Goal: Information Seeking & Learning: Learn about a topic

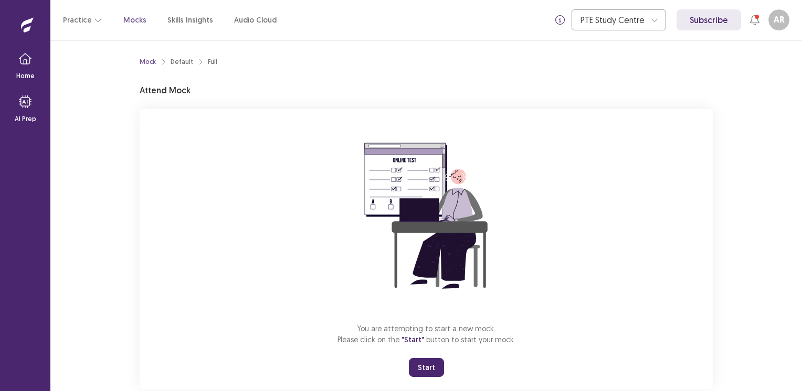
scroll to position [23, 0]
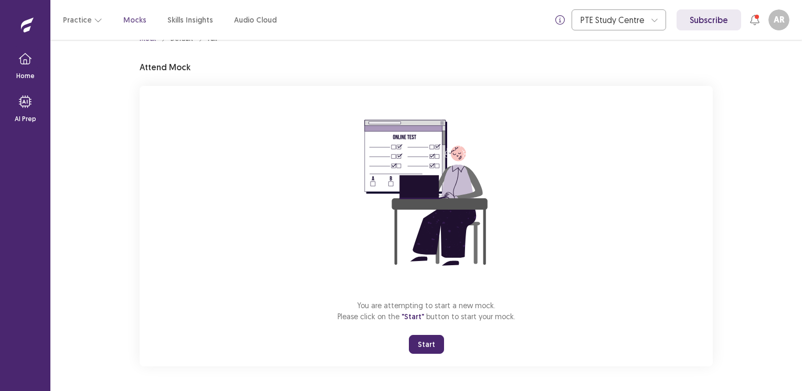
click at [423, 343] on button "Start" at bounding box center [426, 344] width 35 height 19
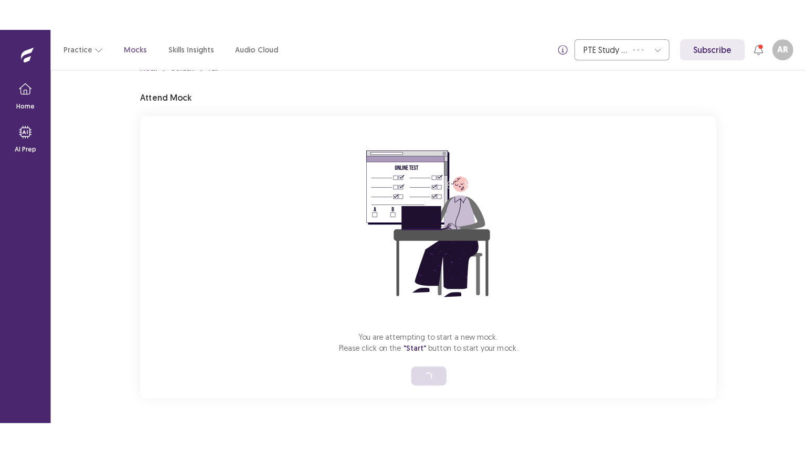
scroll to position [0, 0]
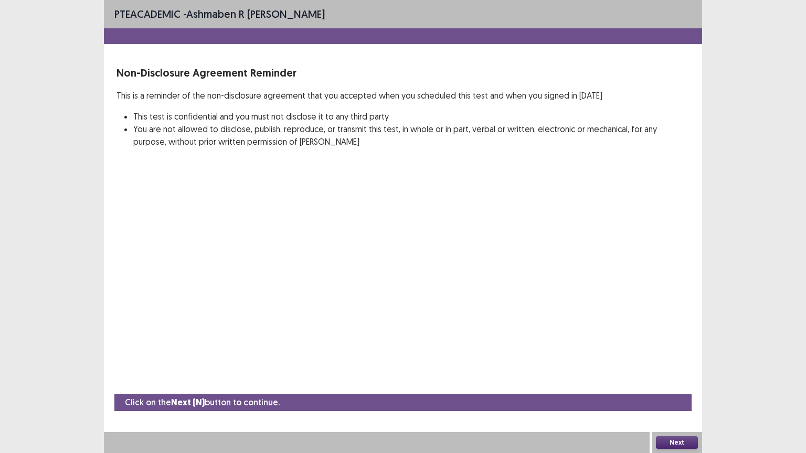
click at [684, 391] on button "Next" at bounding box center [677, 443] width 42 height 13
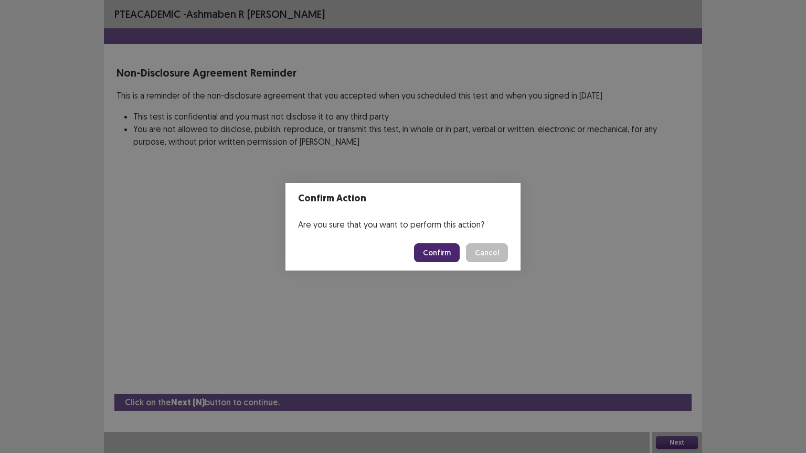
click at [429, 253] on button "Confirm" at bounding box center [437, 252] width 46 height 19
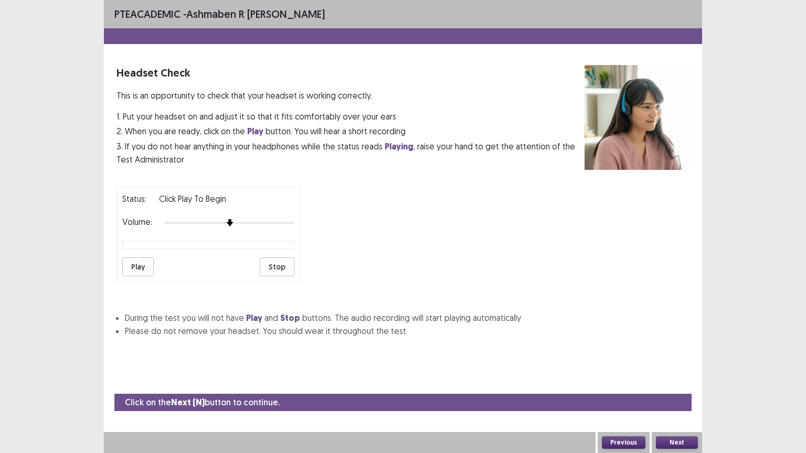
click at [136, 262] on button "Play" at bounding box center [137, 267] width 31 height 19
click at [291, 219] on div at bounding box center [230, 223] width 130 height 8
click at [680, 391] on button "Next" at bounding box center [677, 443] width 42 height 13
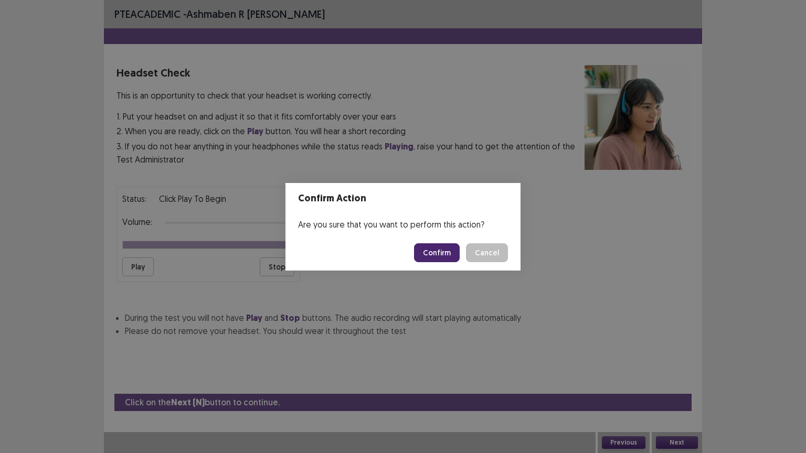
click at [432, 250] on button "Confirm" at bounding box center [437, 252] width 46 height 19
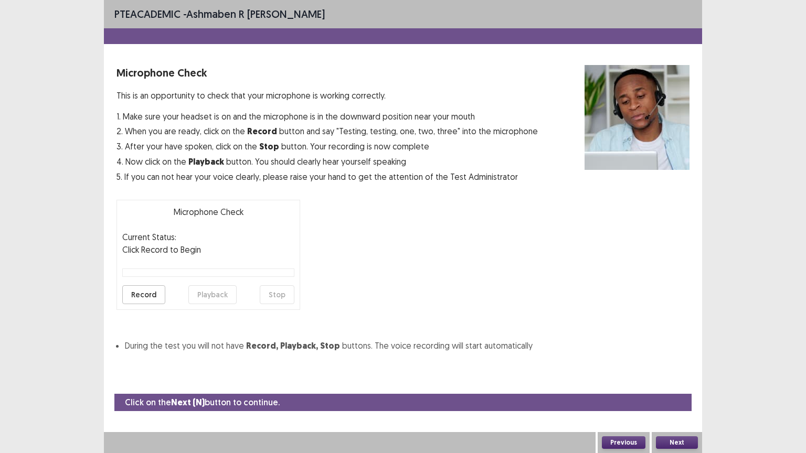
click at [129, 291] on button "Record" at bounding box center [143, 294] width 43 height 19
click at [278, 295] on button "Stop" at bounding box center [277, 294] width 35 height 19
click at [208, 289] on button "Playback" at bounding box center [212, 294] width 48 height 19
click at [135, 292] on button "Record" at bounding box center [143, 294] width 43 height 19
click at [269, 294] on button "Stop" at bounding box center [277, 294] width 35 height 19
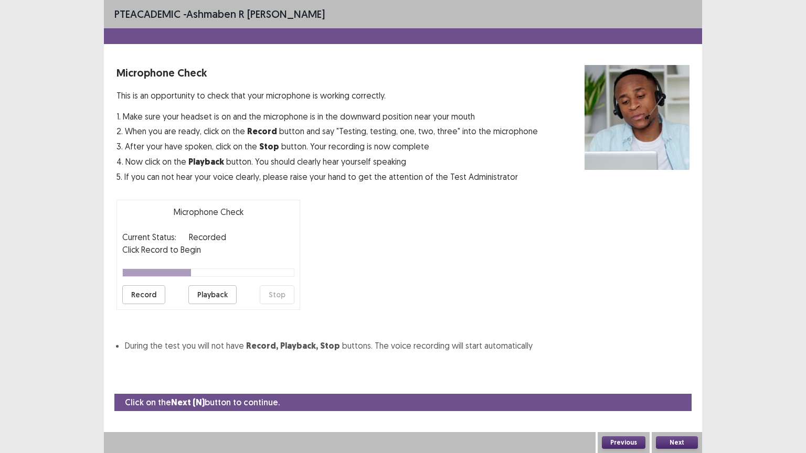
click at [207, 294] on button "Playback" at bounding box center [212, 294] width 48 height 19
click at [669, 391] on button "Next" at bounding box center [677, 443] width 42 height 13
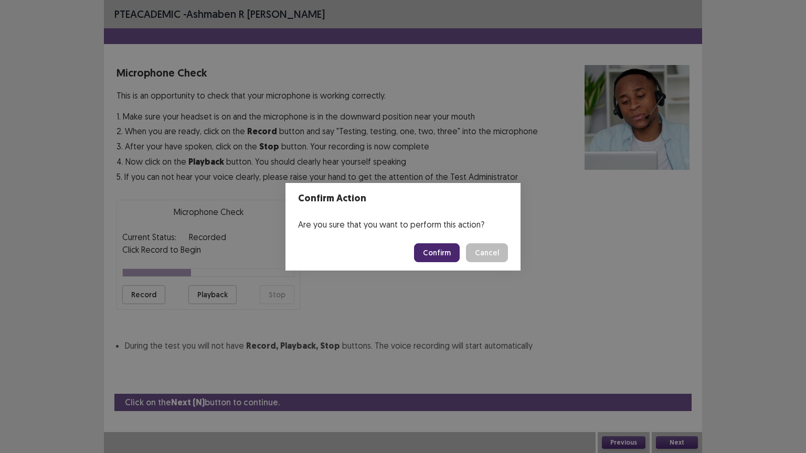
click at [445, 254] on button "Confirm" at bounding box center [437, 252] width 46 height 19
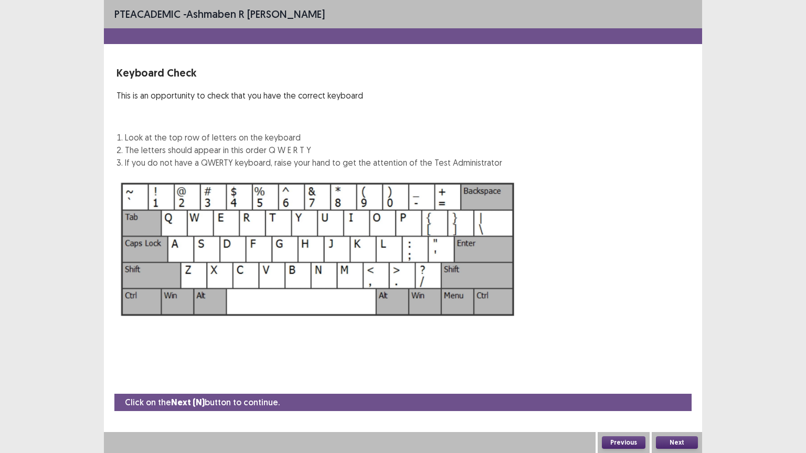
click at [676, 391] on button "Next" at bounding box center [677, 443] width 42 height 13
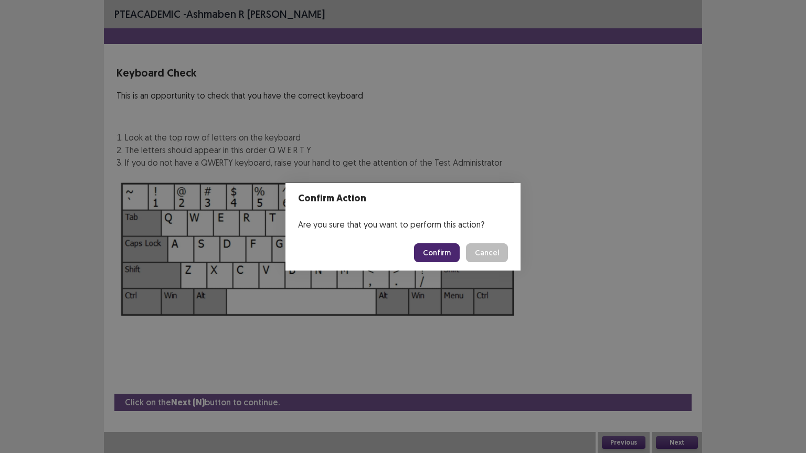
click at [439, 250] on button "Confirm" at bounding box center [437, 252] width 46 height 19
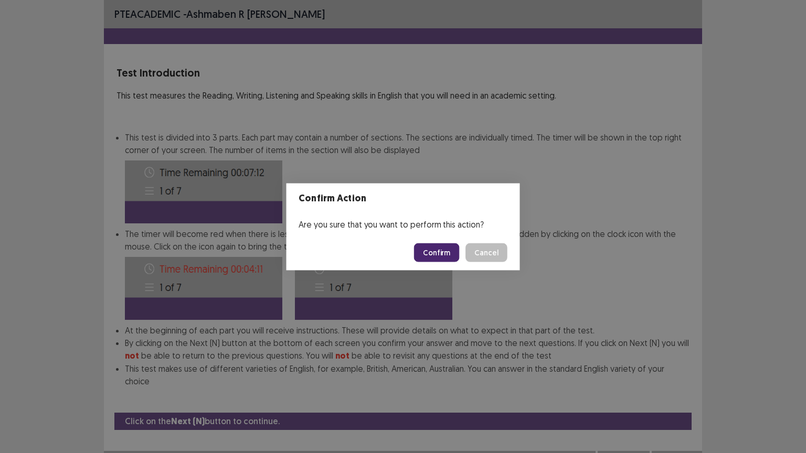
scroll to position [1, 0]
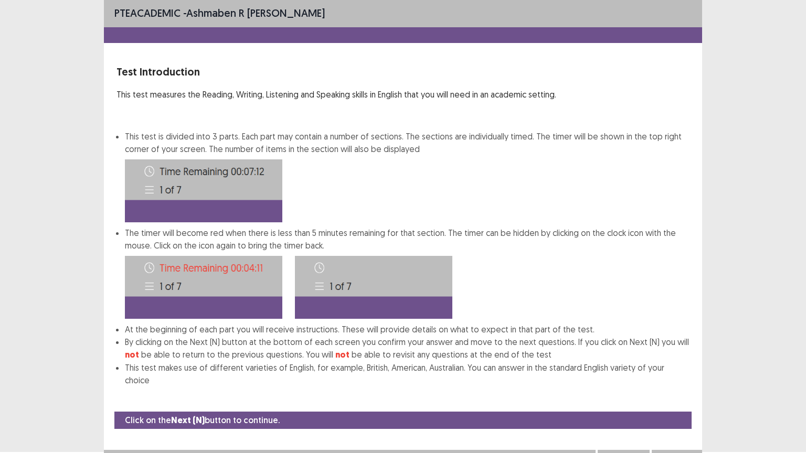
click at [680, 391] on button "Next" at bounding box center [677, 460] width 42 height 13
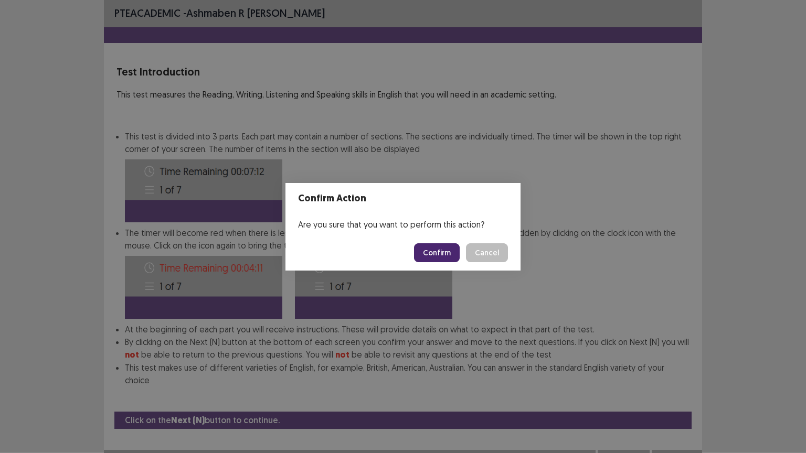
click at [440, 250] on button "Confirm" at bounding box center [437, 252] width 46 height 19
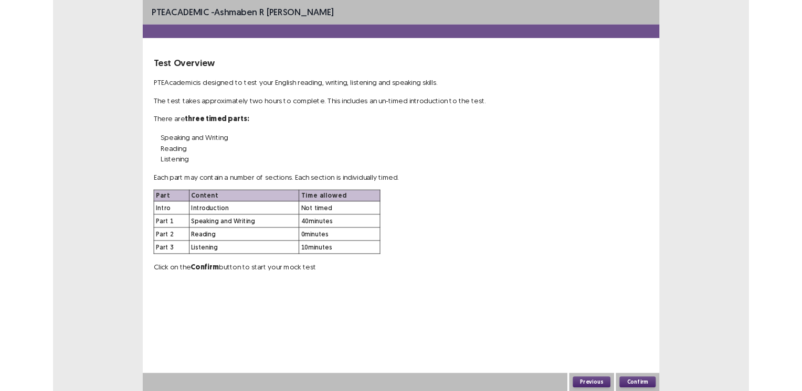
scroll to position [0, 0]
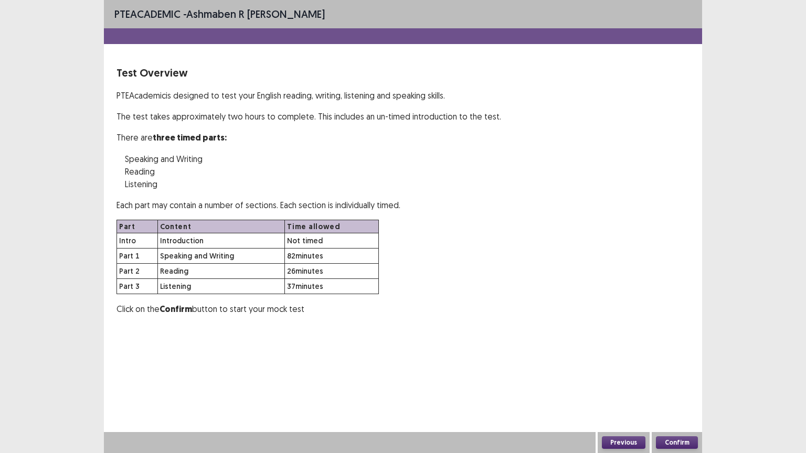
click at [672, 391] on button "Confirm" at bounding box center [677, 443] width 42 height 13
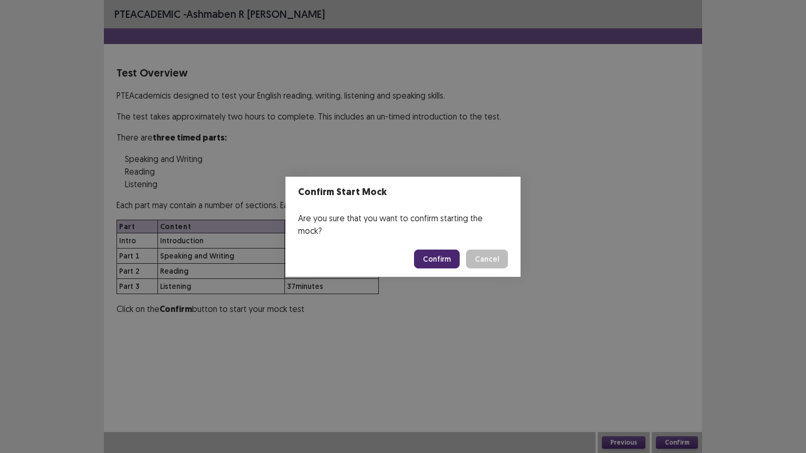
click at [430, 251] on button "Confirm" at bounding box center [437, 259] width 46 height 19
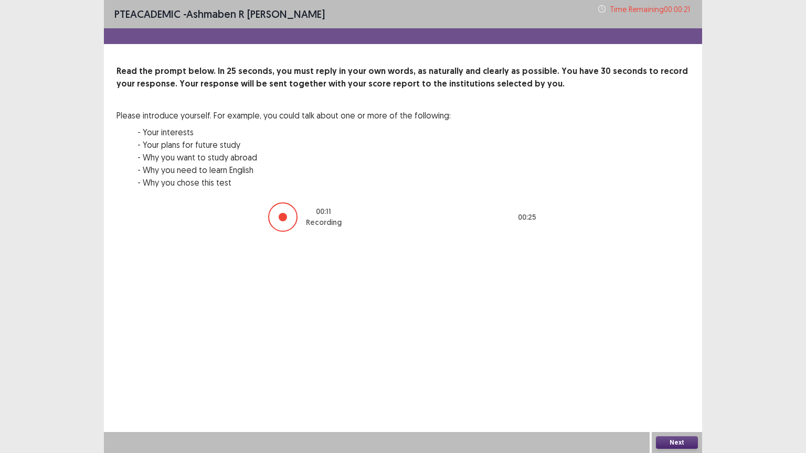
click at [674, 391] on button "Next" at bounding box center [677, 443] width 42 height 13
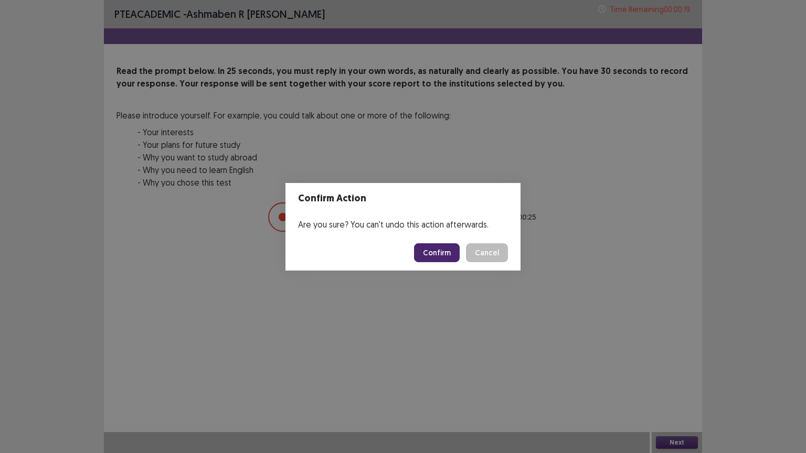
click at [440, 252] on button "Confirm" at bounding box center [437, 252] width 46 height 19
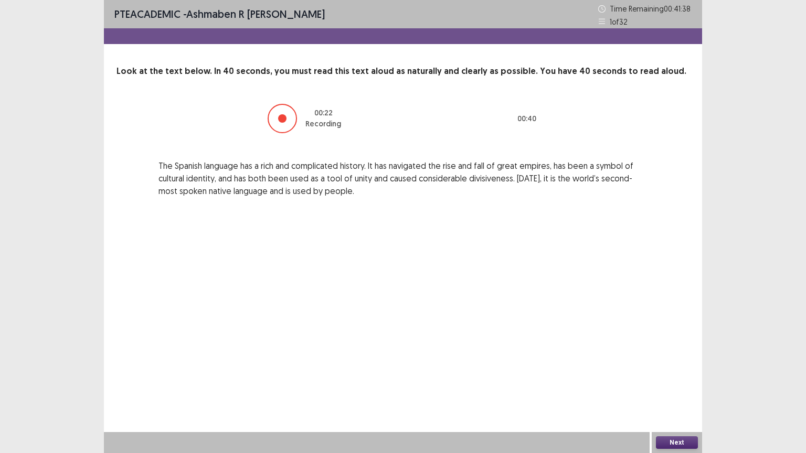
click at [669, 391] on button "Next" at bounding box center [677, 443] width 42 height 13
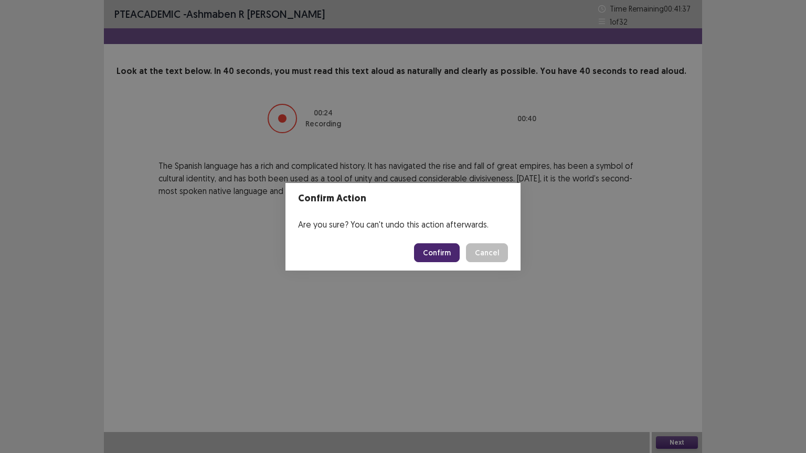
click at [433, 258] on button "Confirm" at bounding box center [437, 252] width 46 height 19
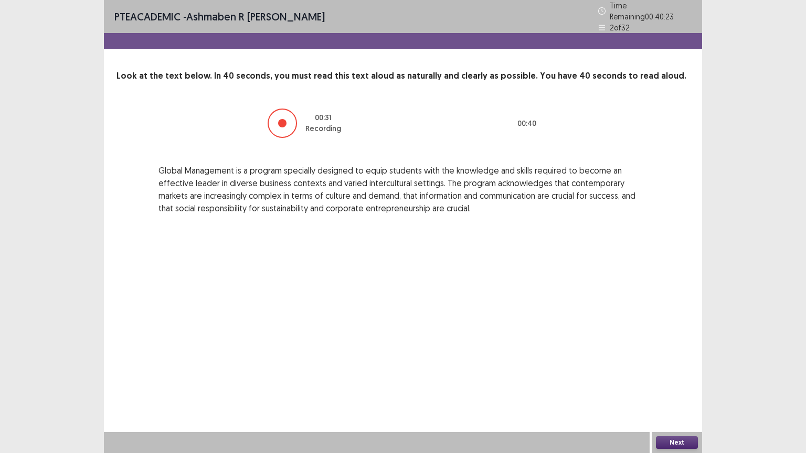
click at [671, 391] on button "Next" at bounding box center [677, 443] width 42 height 13
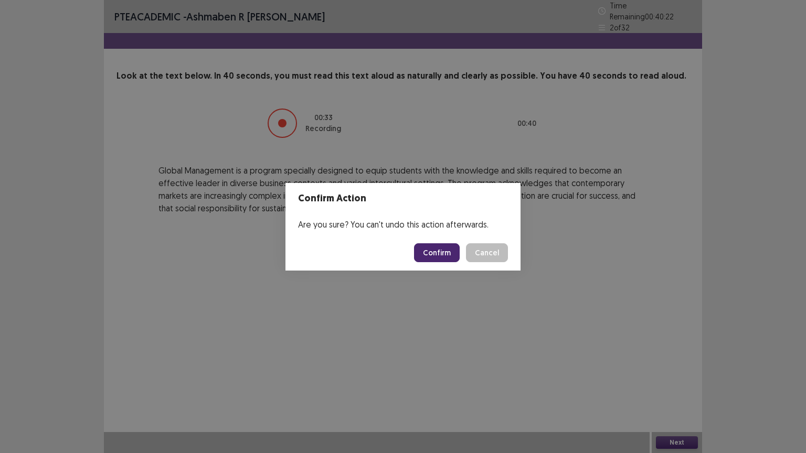
click at [445, 245] on button "Confirm" at bounding box center [437, 252] width 46 height 19
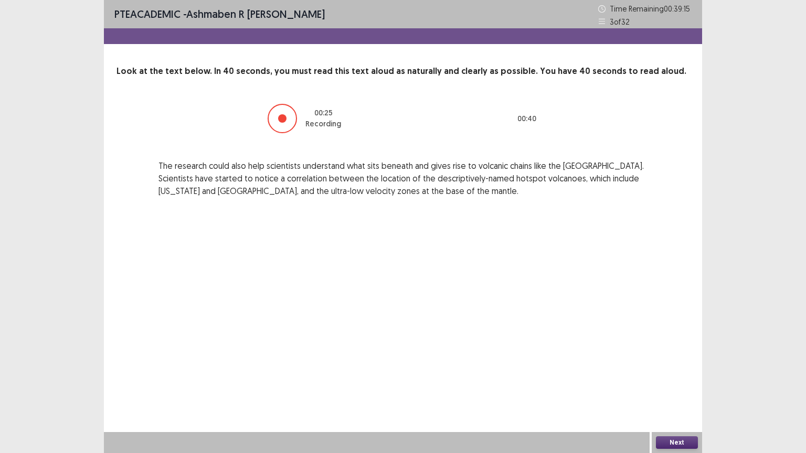
click at [668, 391] on button "Next" at bounding box center [677, 443] width 42 height 13
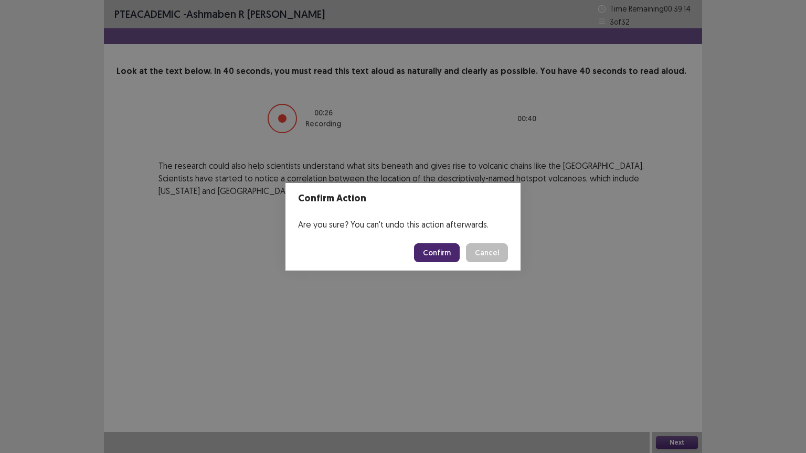
click at [443, 247] on button "Confirm" at bounding box center [437, 252] width 46 height 19
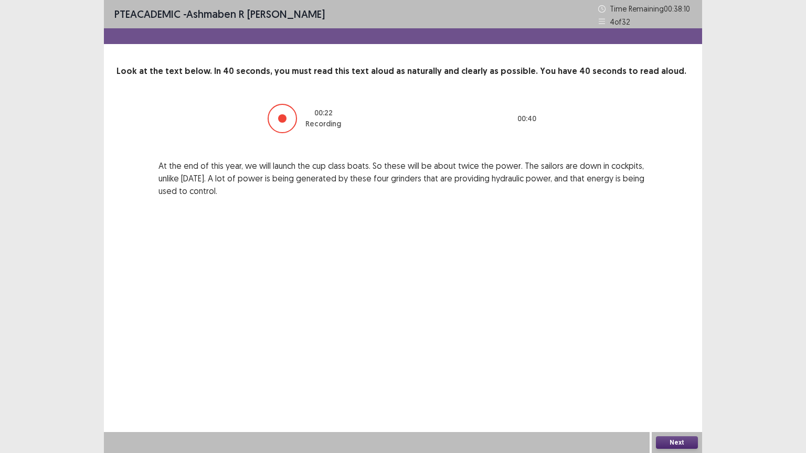
click at [673, 391] on button "Next" at bounding box center [677, 443] width 42 height 13
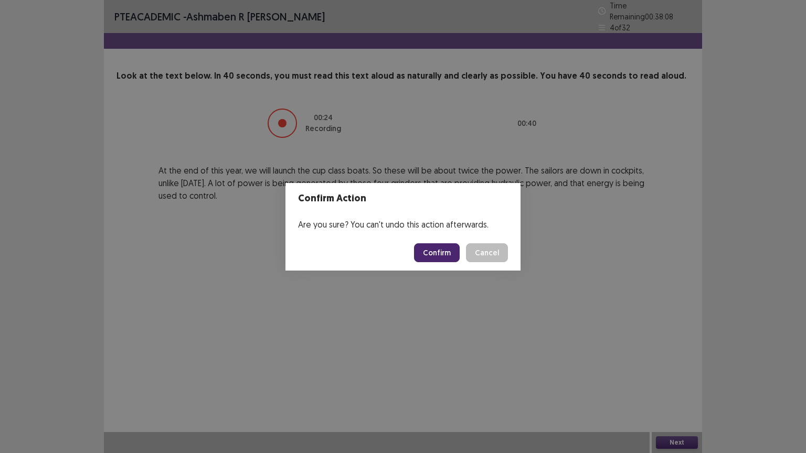
click at [441, 252] on button "Confirm" at bounding box center [437, 252] width 46 height 19
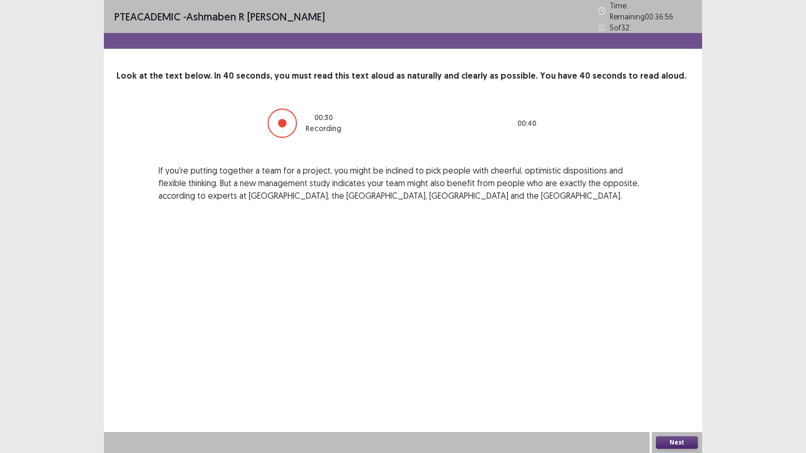
click at [669, 391] on button "Next" at bounding box center [677, 443] width 42 height 13
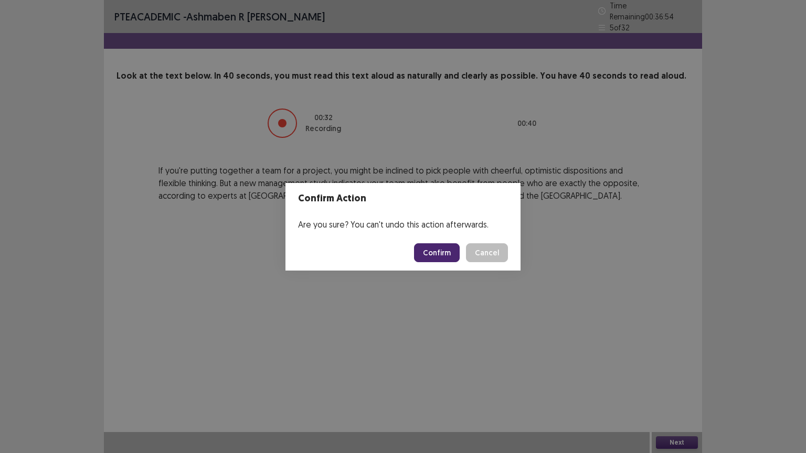
click at [429, 252] on button "Confirm" at bounding box center [437, 252] width 46 height 19
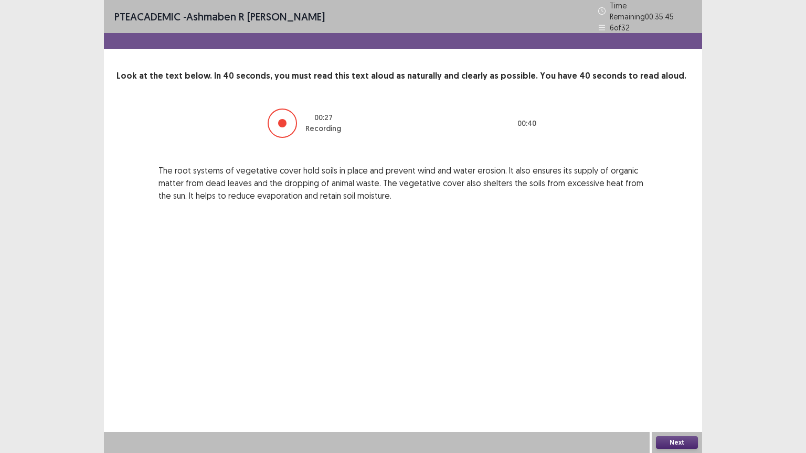
click at [679, 391] on button "Next" at bounding box center [677, 443] width 42 height 13
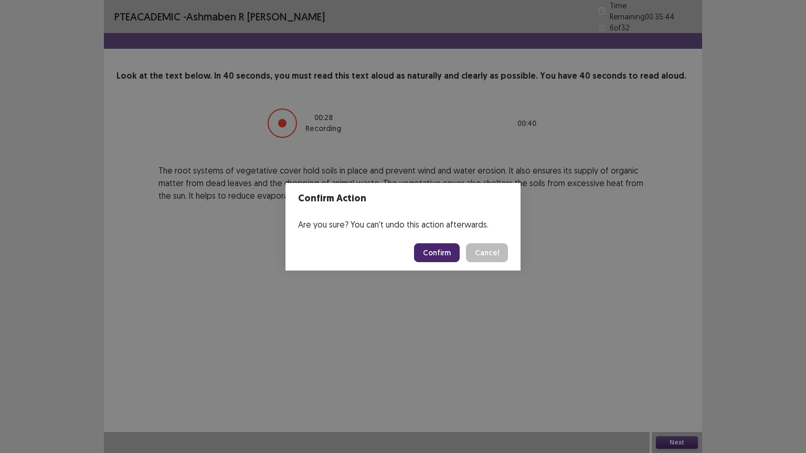
click at [437, 256] on button "Confirm" at bounding box center [437, 252] width 46 height 19
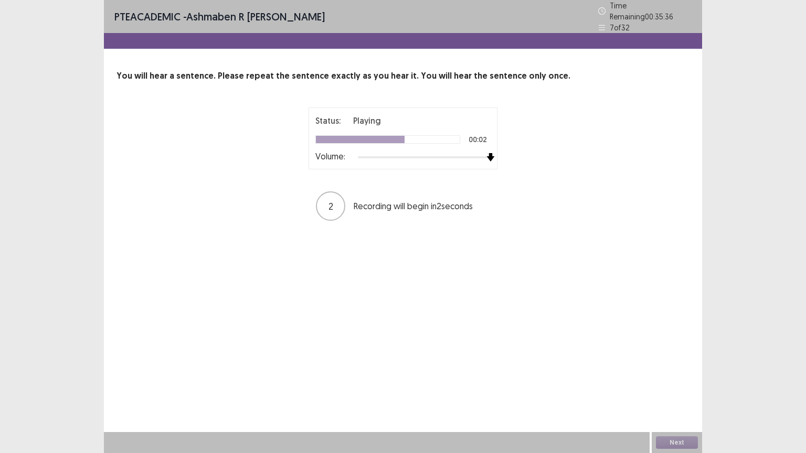
click at [484, 153] on div at bounding box center [424, 157] width 133 height 8
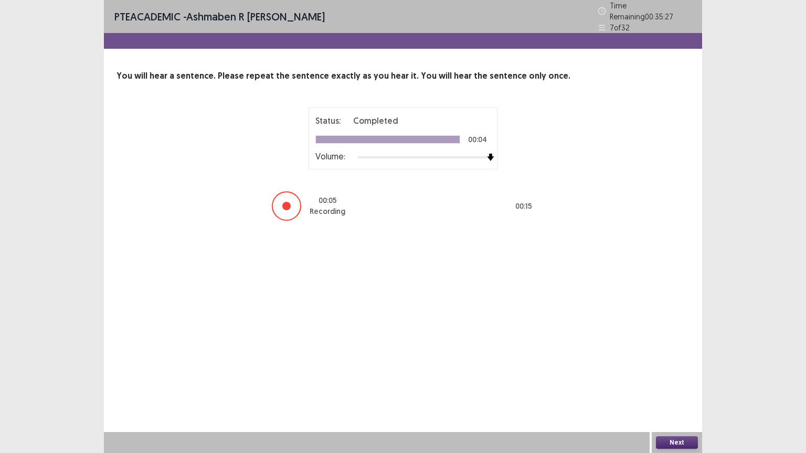
click at [676, 391] on button "Next" at bounding box center [677, 443] width 42 height 13
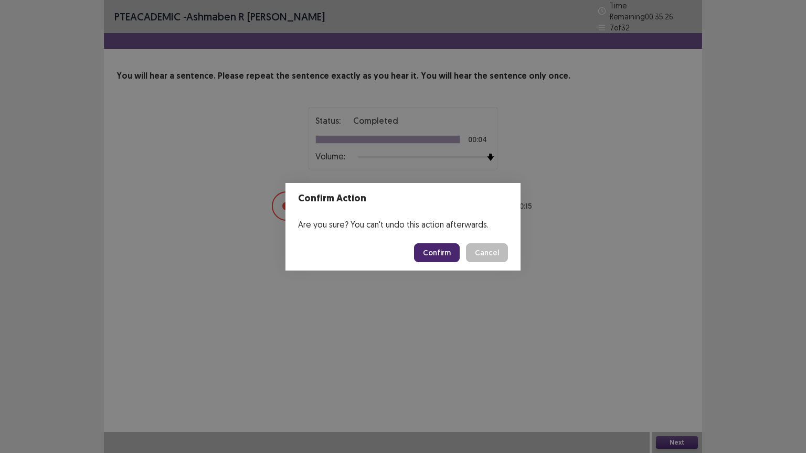
click at [429, 252] on button "Confirm" at bounding box center [437, 252] width 46 height 19
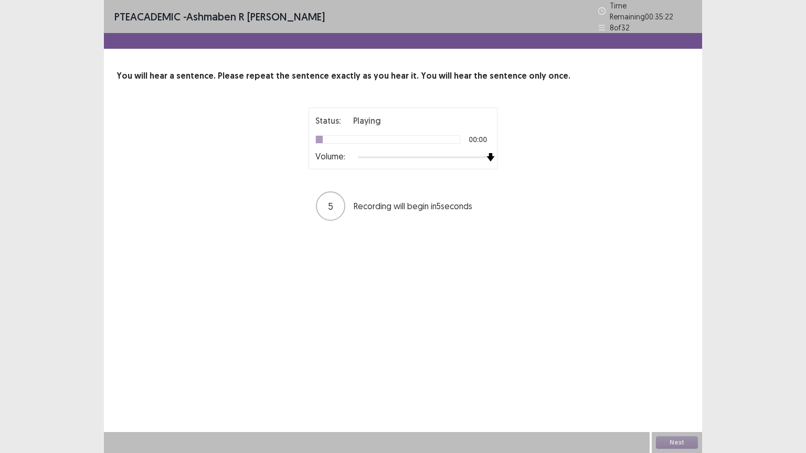
click at [487, 153] on div at bounding box center [424, 157] width 133 height 8
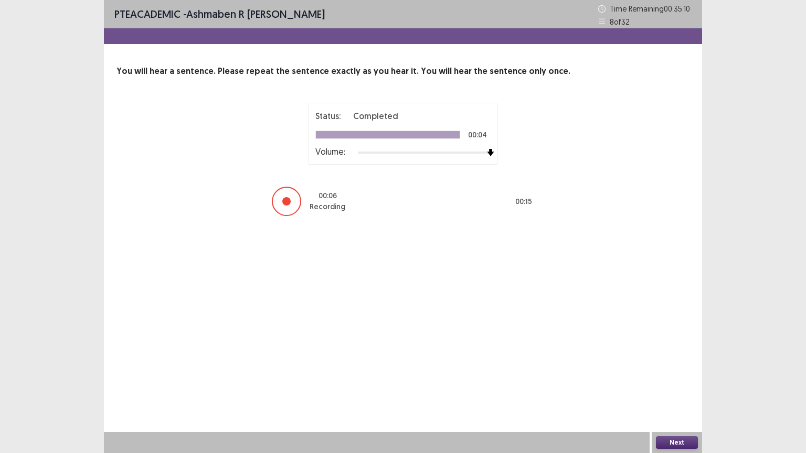
click at [680, 391] on button "Next" at bounding box center [677, 443] width 42 height 13
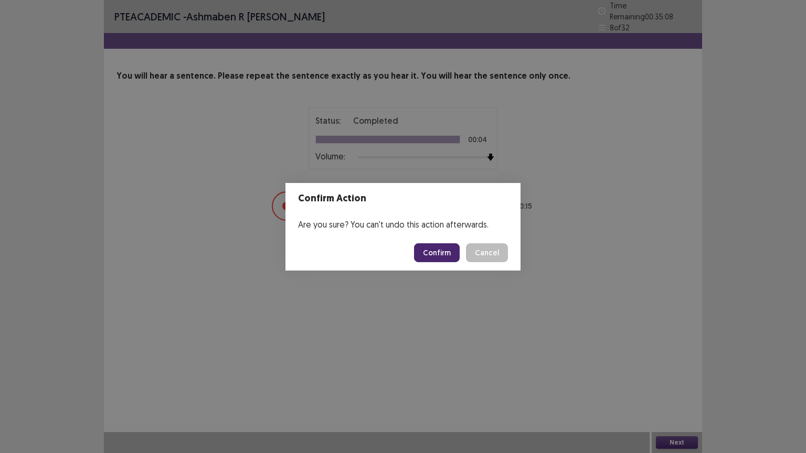
click at [447, 252] on button "Confirm" at bounding box center [437, 252] width 46 height 19
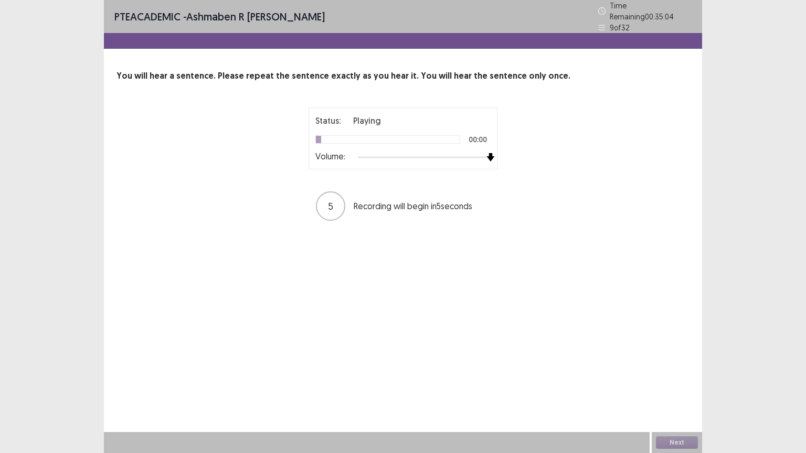
click at [487, 153] on div at bounding box center [424, 157] width 133 height 8
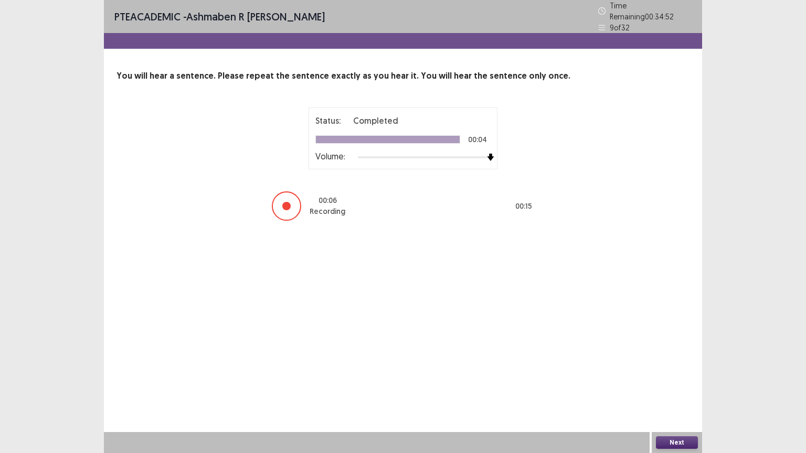
click at [679, 391] on button "Next" at bounding box center [677, 443] width 42 height 13
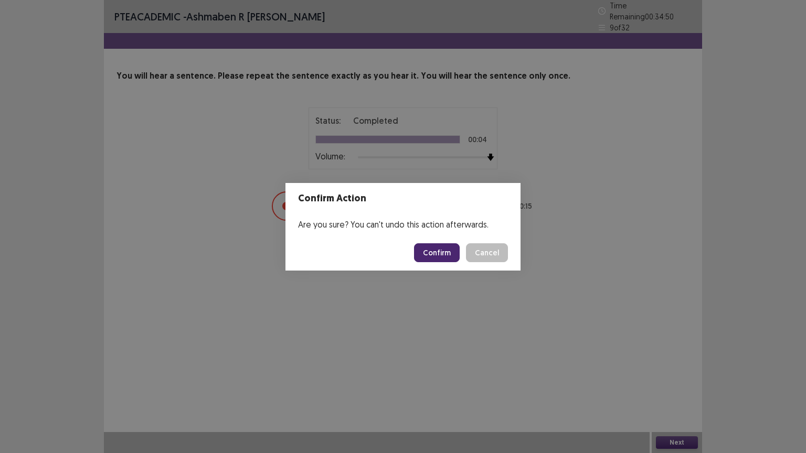
click at [429, 251] on button "Confirm" at bounding box center [437, 252] width 46 height 19
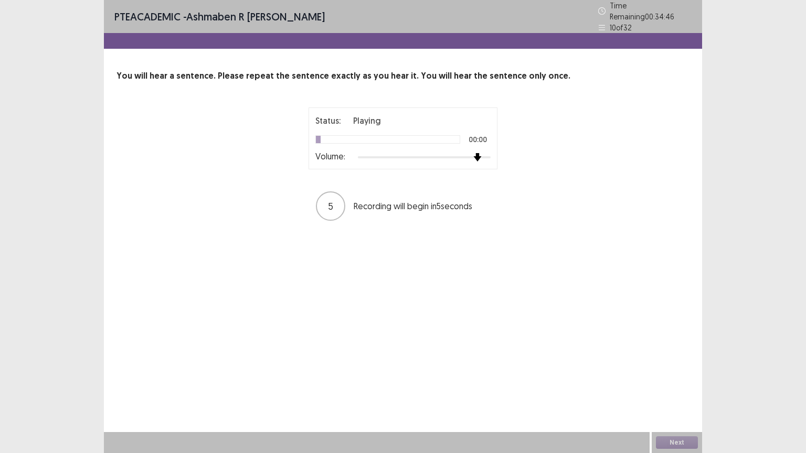
click at [481, 153] on div at bounding box center [424, 157] width 133 height 8
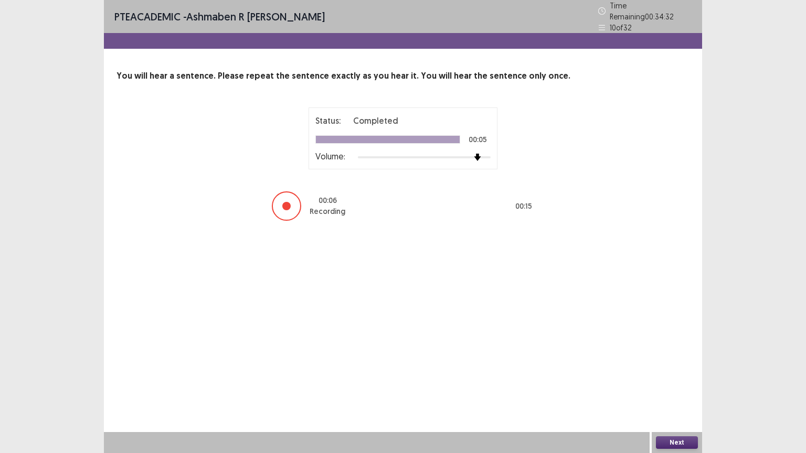
click at [675, 391] on button "Next" at bounding box center [677, 443] width 42 height 13
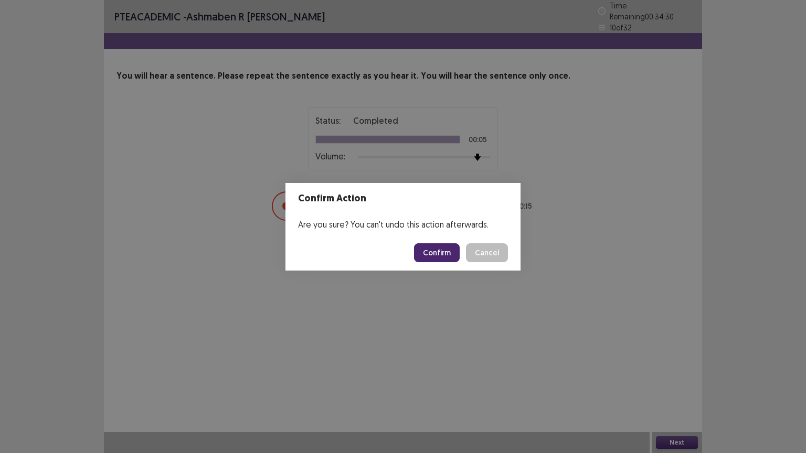
click at [433, 250] on button "Confirm" at bounding box center [437, 252] width 46 height 19
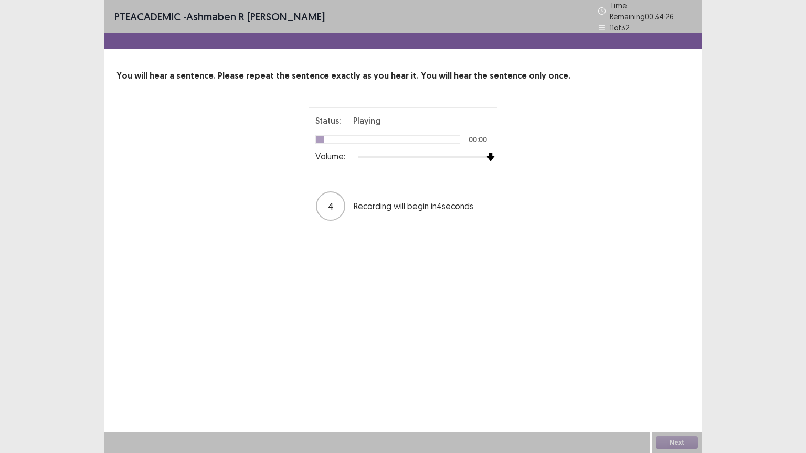
click at [485, 153] on div at bounding box center [424, 157] width 133 height 8
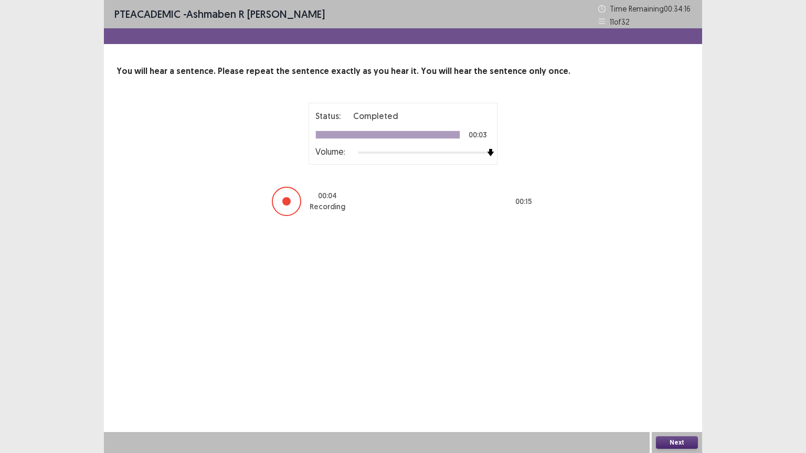
click at [676, 391] on button "Next" at bounding box center [677, 443] width 42 height 13
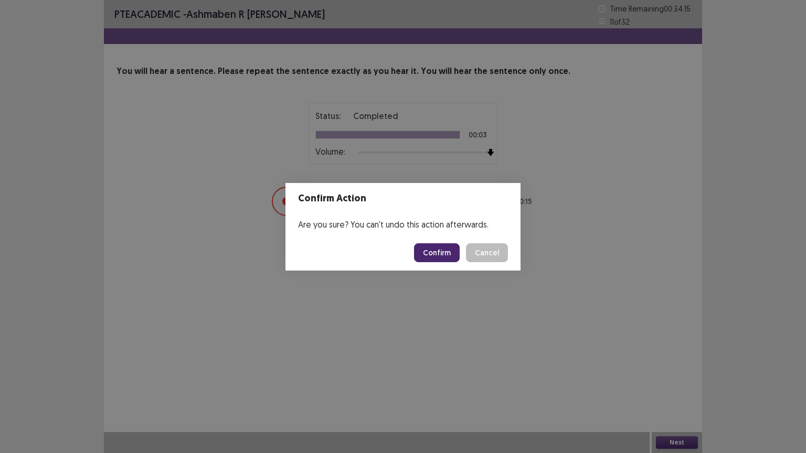
click at [439, 253] on button "Confirm" at bounding box center [437, 252] width 46 height 19
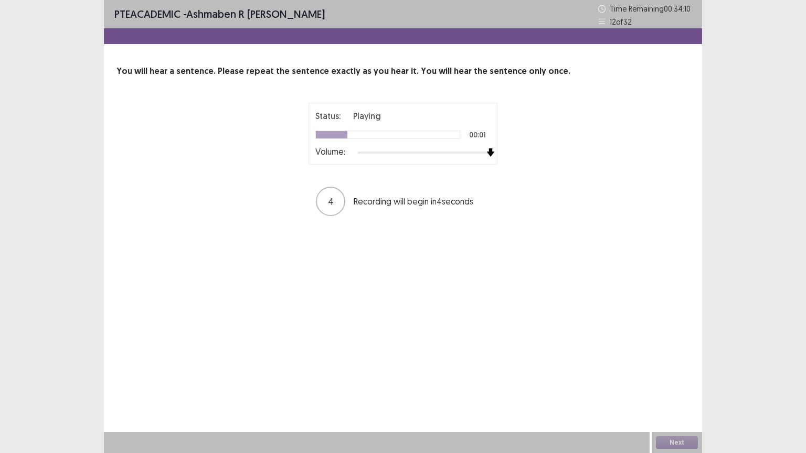
click at [488, 150] on div at bounding box center [424, 152] width 133 height 8
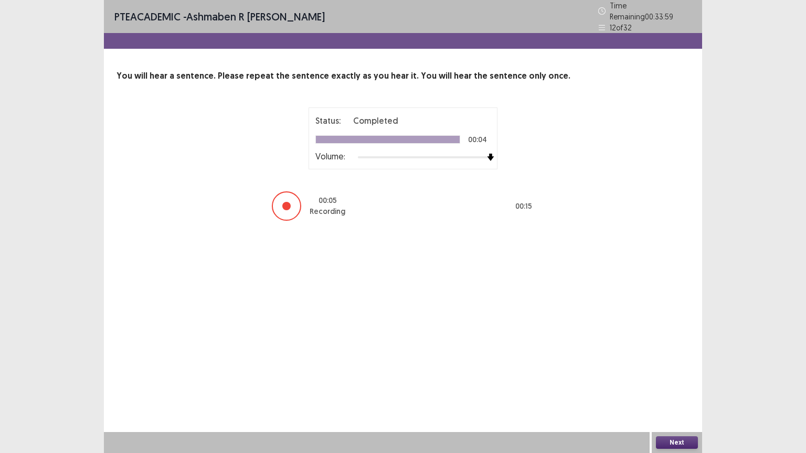
click at [681, 391] on button "Next" at bounding box center [677, 443] width 42 height 13
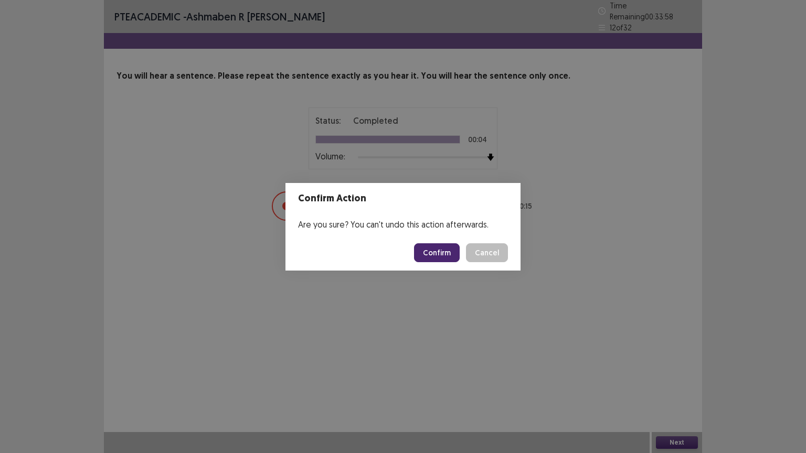
click at [437, 249] on button "Confirm" at bounding box center [437, 252] width 46 height 19
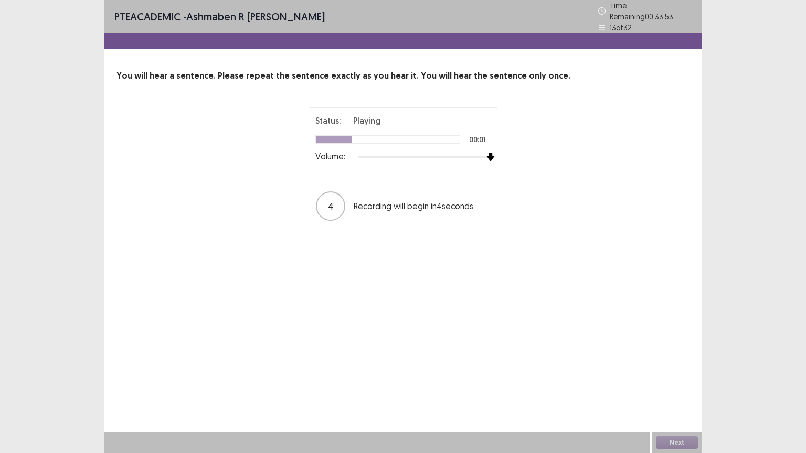
click at [489, 153] on div at bounding box center [424, 157] width 133 height 8
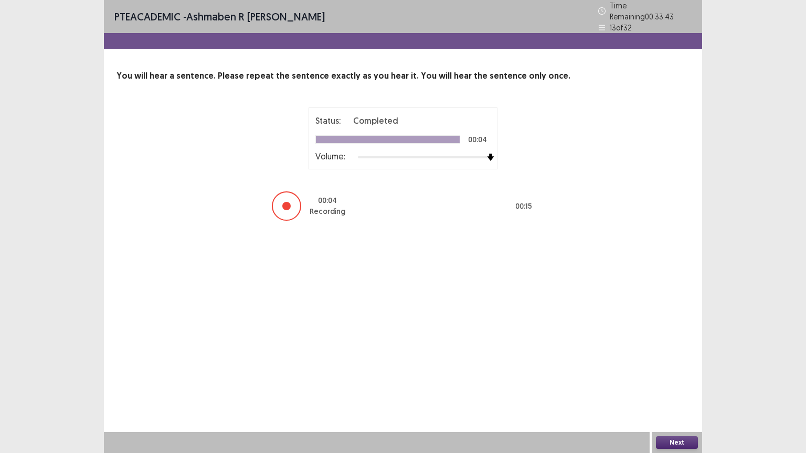
click at [680, 391] on button "Next" at bounding box center [677, 443] width 42 height 13
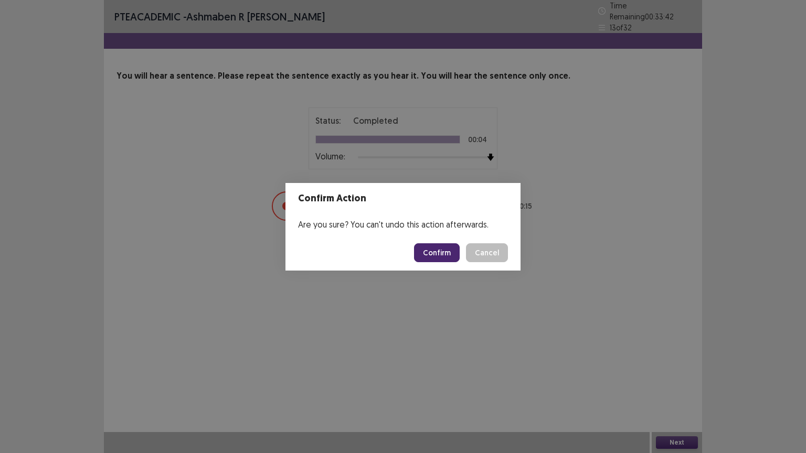
click at [430, 250] on button "Confirm" at bounding box center [437, 252] width 46 height 19
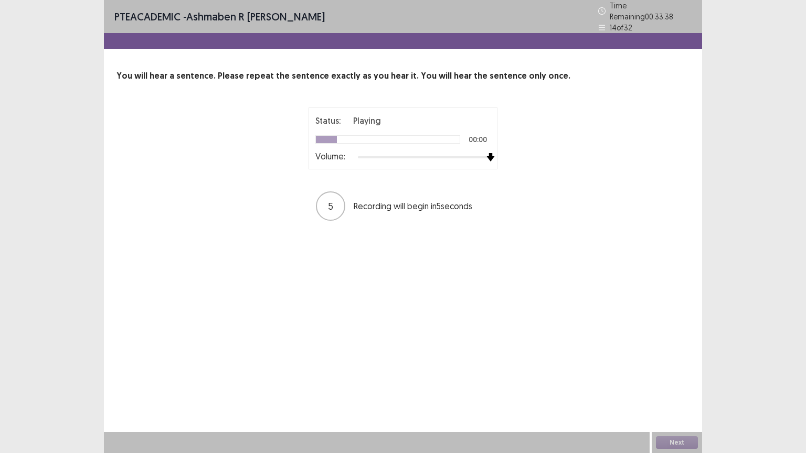
click at [488, 153] on div at bounding box center [424, 157] width 133 height 8
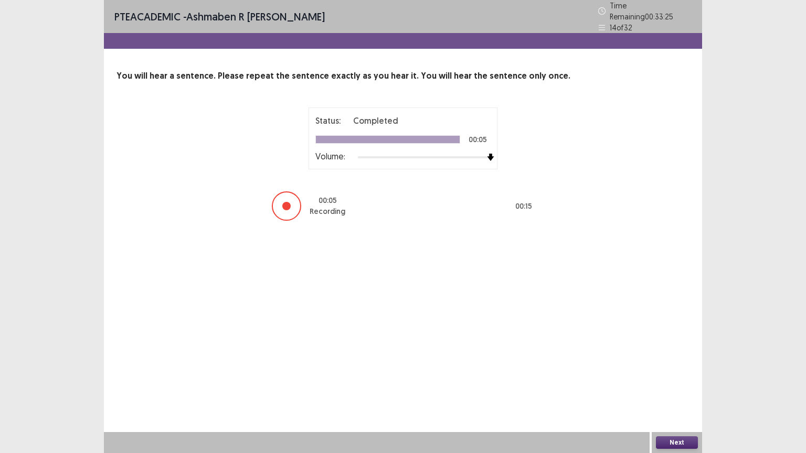
click at [671, 391] on button "Next" at bounding box center [677, 443] width 42 height 13
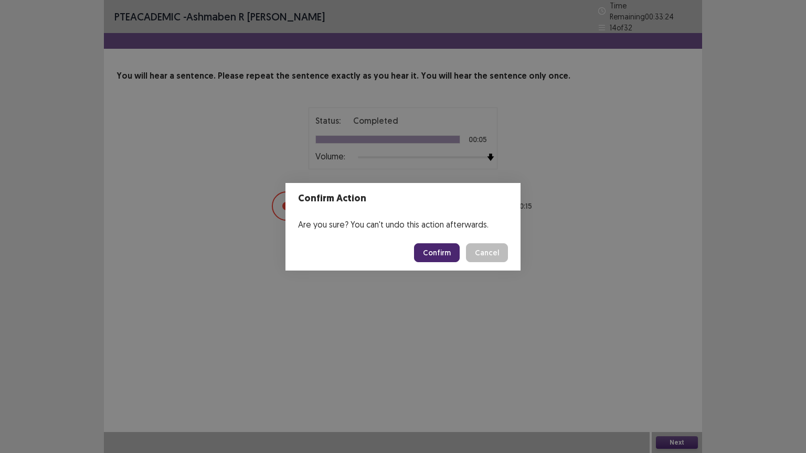
click at [441, 256] on button "Confirm" at bounding box center [437, 252] width 46 height 19
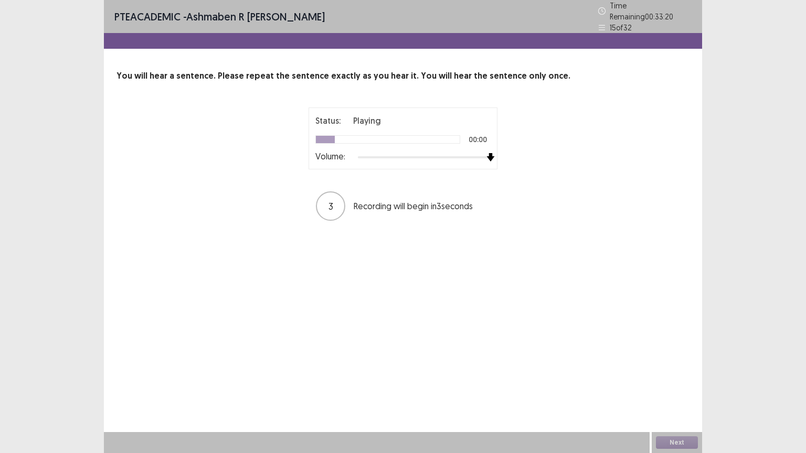
click at [487, 153] on div at bounding box center [424, 157] width 133 height 8
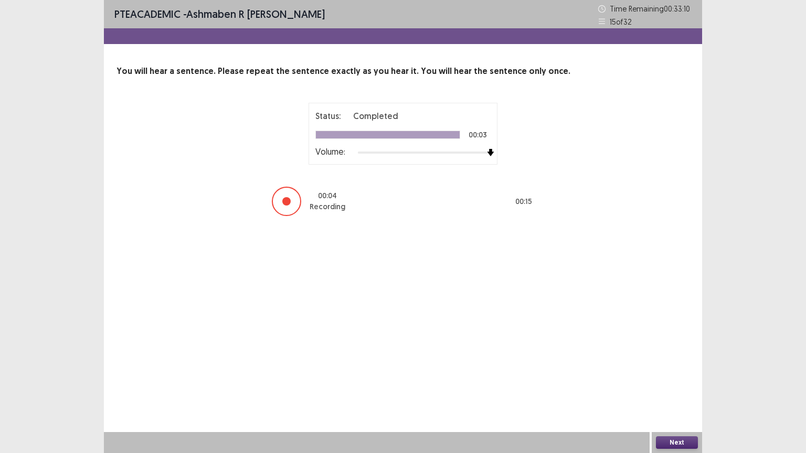
click at [678, 391] on button "Next" at bounding box center [677, 443] width 42 height 13
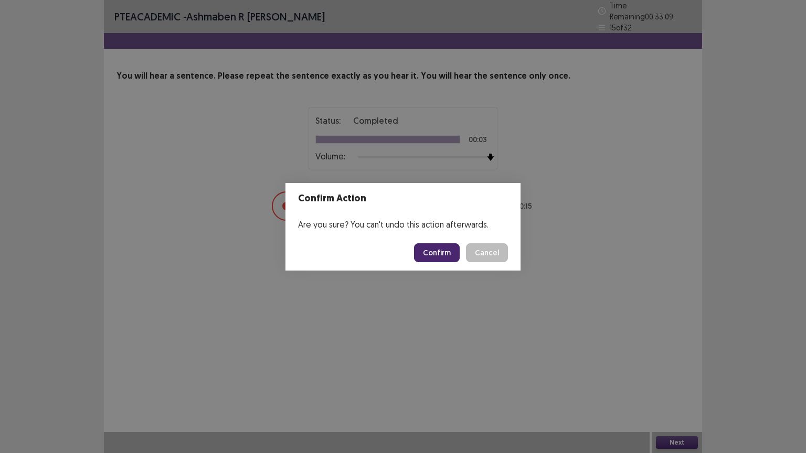
click at [427, 246] on button "Confirm" at bounding box center [437, 252] width 46 height 19
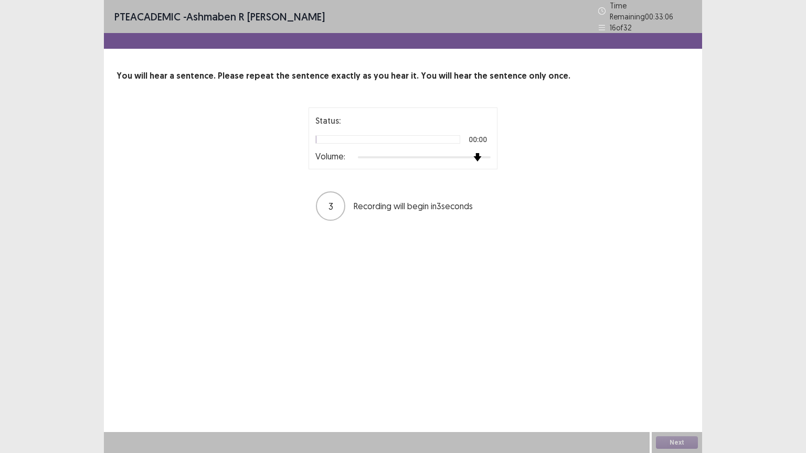
click at [482, 154] on div at bounding box center [424, 157] width 133 height 8
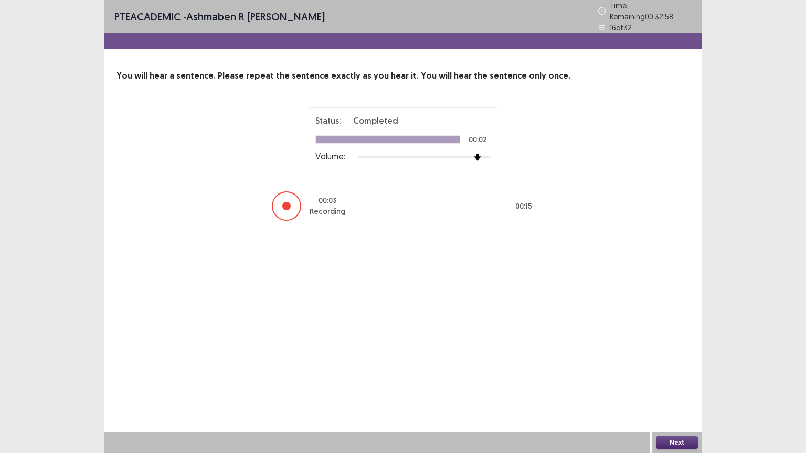
click at [677, 391] on button "Next" at bounding box center [677, 443] width 42 height 13
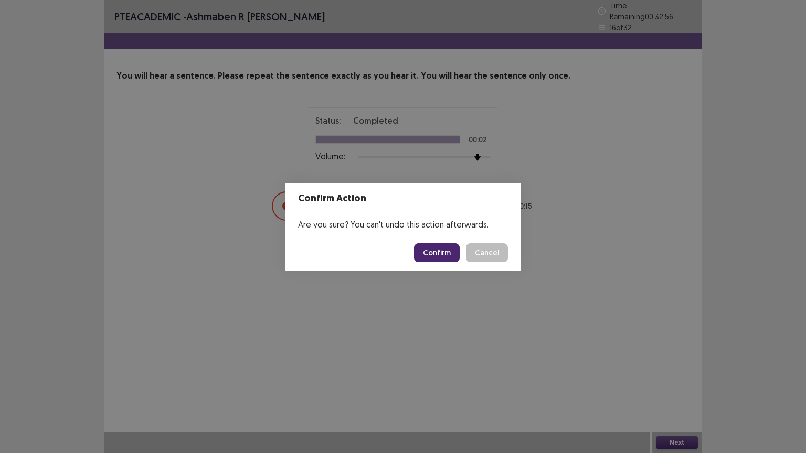
click at [441, 254] on button "Confirm" at bounding box center [437, 252] width 46 height 19
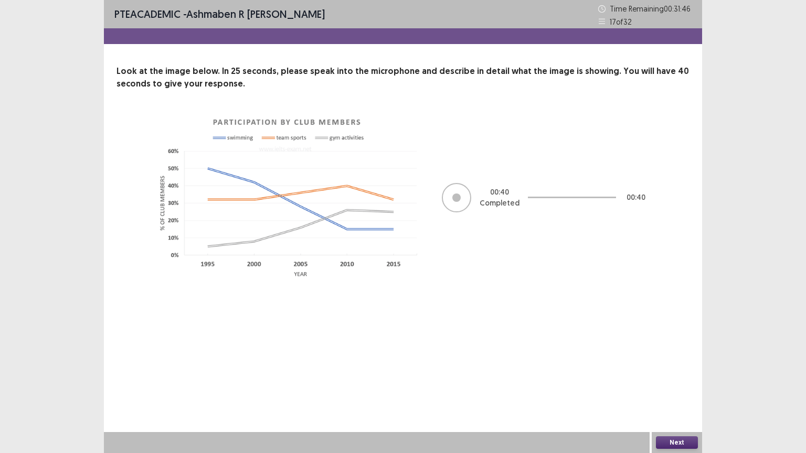
click at [665, 391] on button "Next" at bounding box center [677, 443] width 42 height 13
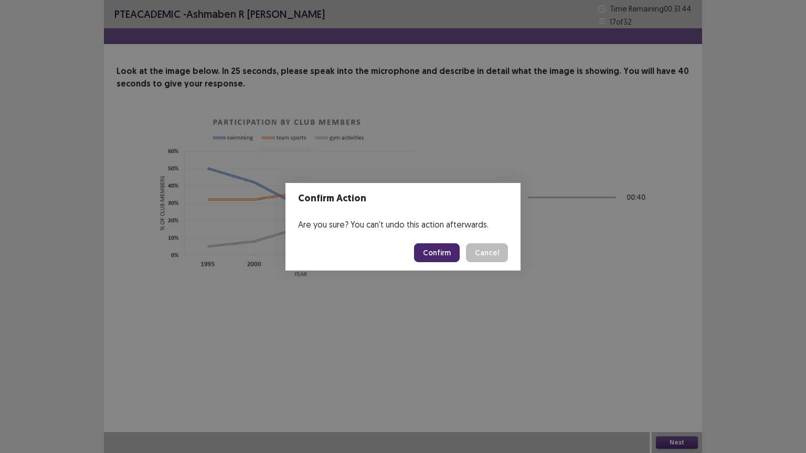
click at [433, 245] on button "Confirm" at bounding box center [437, 252] width 46 height 19
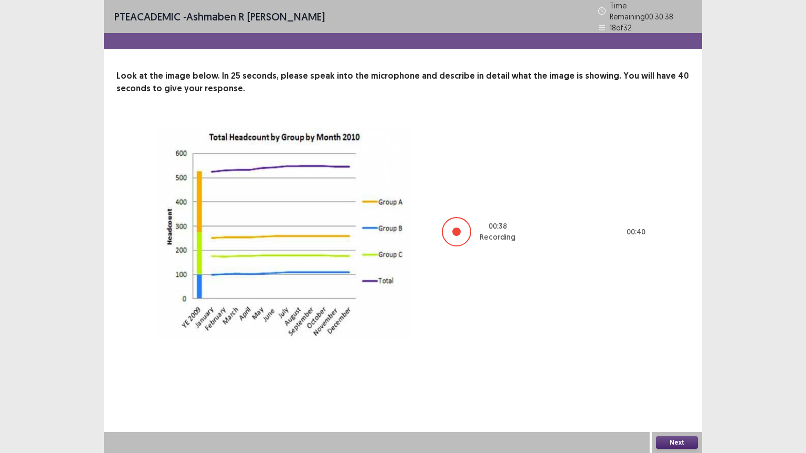
click at [682, 391] on button "Next" at bounding box center [677, 443] width 42 height 13
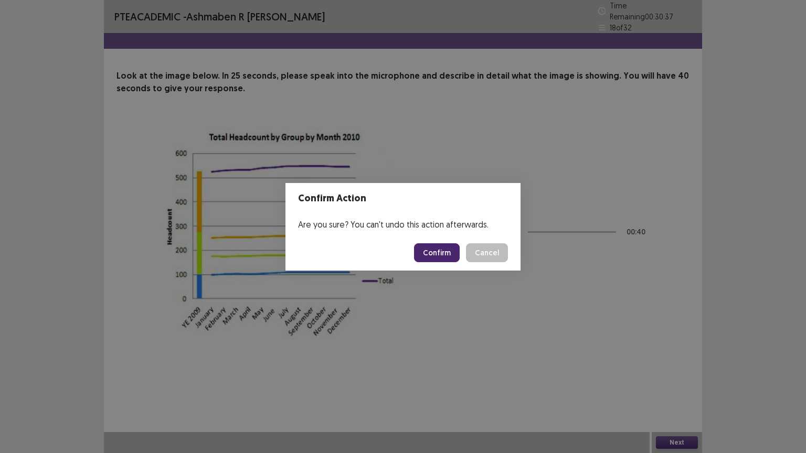
click at [441, 250] on button "Confirm" at bounding box center [437, 252] width 46 height 19
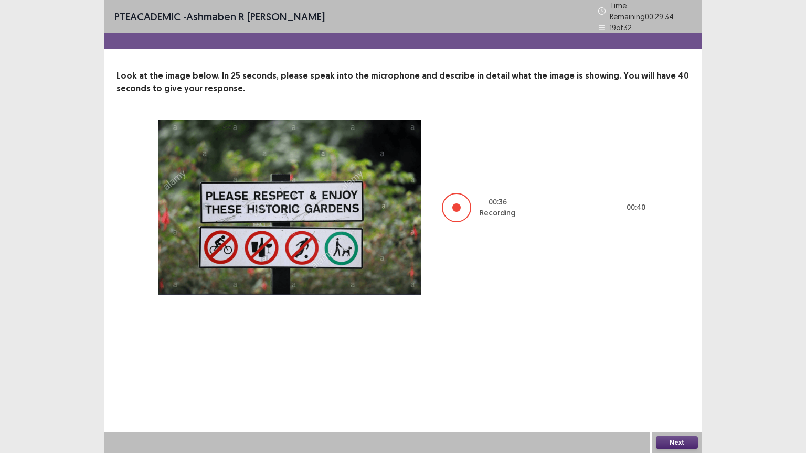
click at [671, 391] on button "Next" at bounding box center [677, 443] width 42 height 13
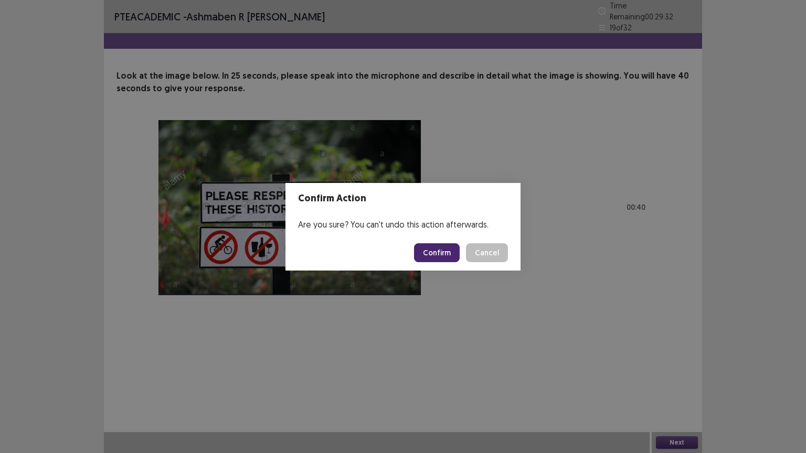
click at [435, 245] on button "Confirm" at bounding box center [437, 252] width 46 height 19
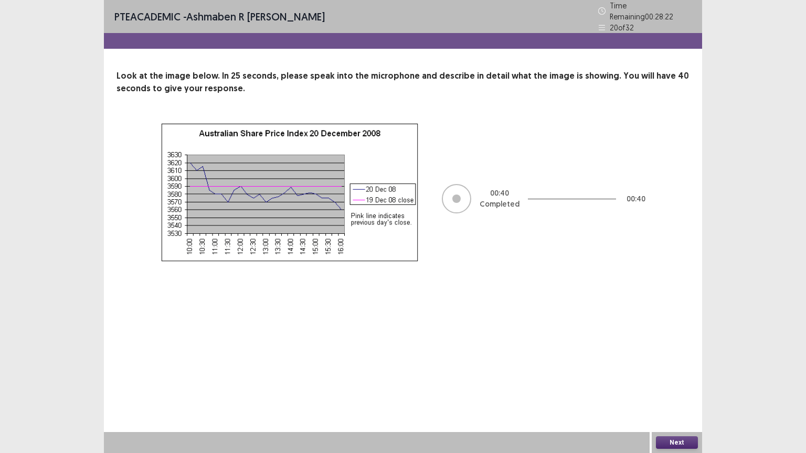
click at [667, 391] on button "Next" at bounding box center [677, 443] width 42 height 13
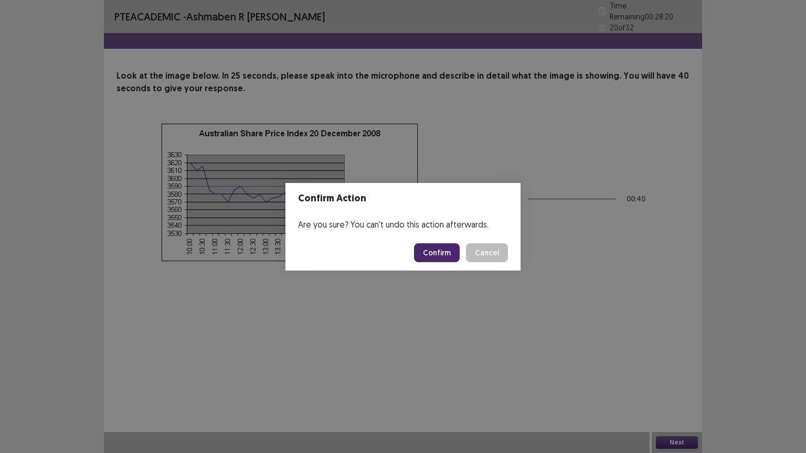
click at [438, 253] on button "Confirm" at bounding box center [437, 252] width 46 height 19
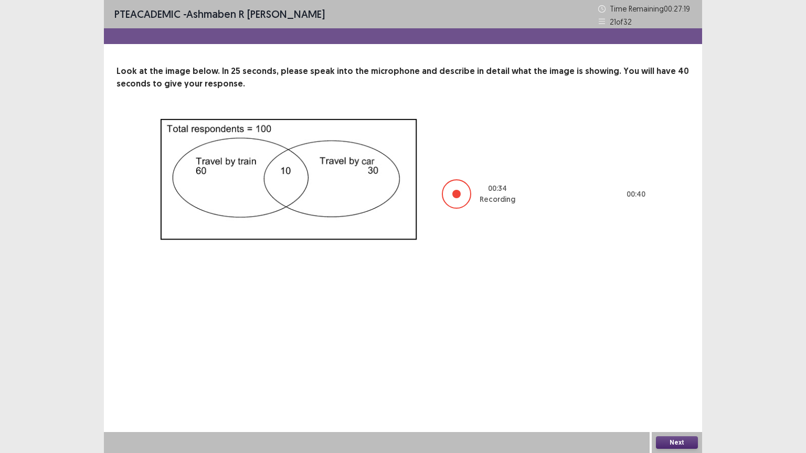
click at [674, 391] on button "Next" at bounding box center [677, 443] width 42 height 13
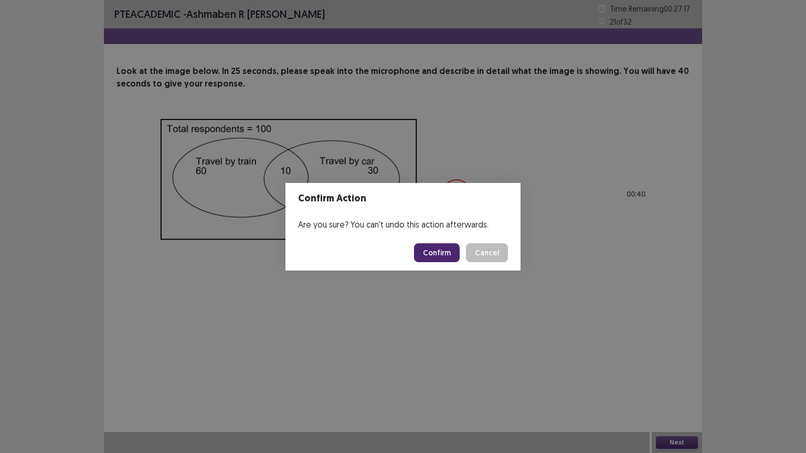
click at [432, 250] on button "Confirm" at bounding box center [437, 252] width 46 height 19
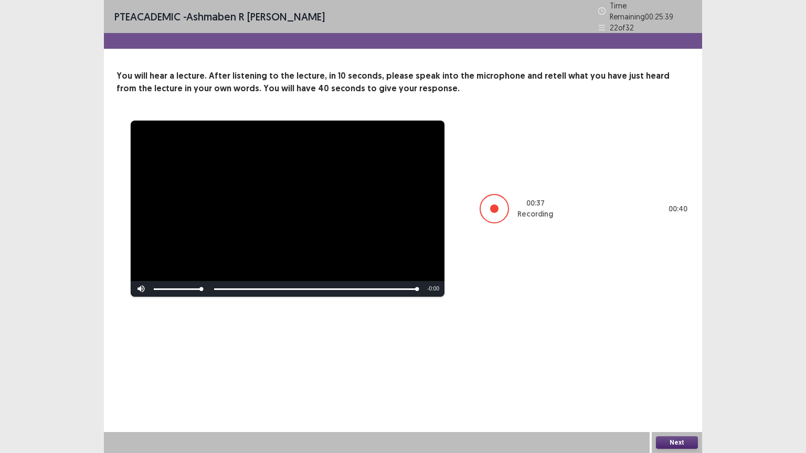
click at [672, 391] on button "Next" at bounding box center [677, 443] width 42 height 13
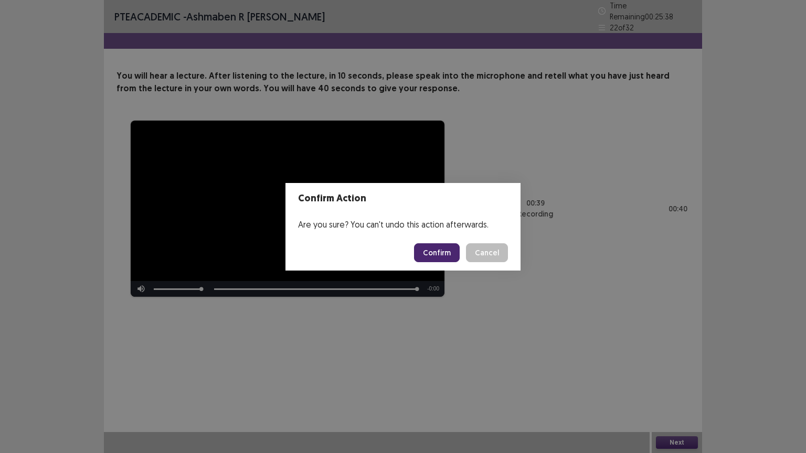
click at [434, 250] on button "Confirm" at bounding box center [437, 252] width 46 height 19
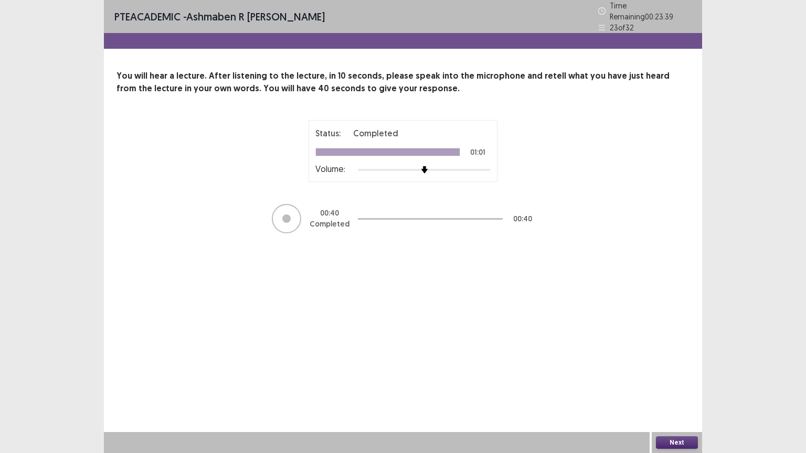
click at [674, 391] on button "Next" at bounding box center [677, 443] width 42 height 13
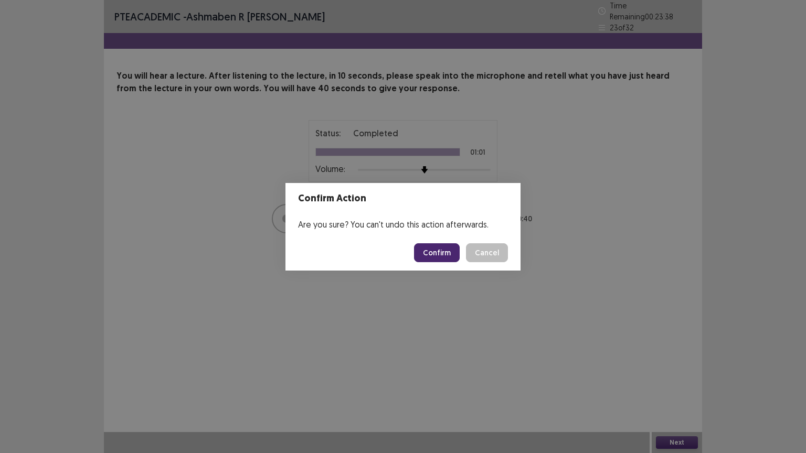
click at [439, 248] on button "Confirm" at bounding box center [437, 252] width 46 height 19
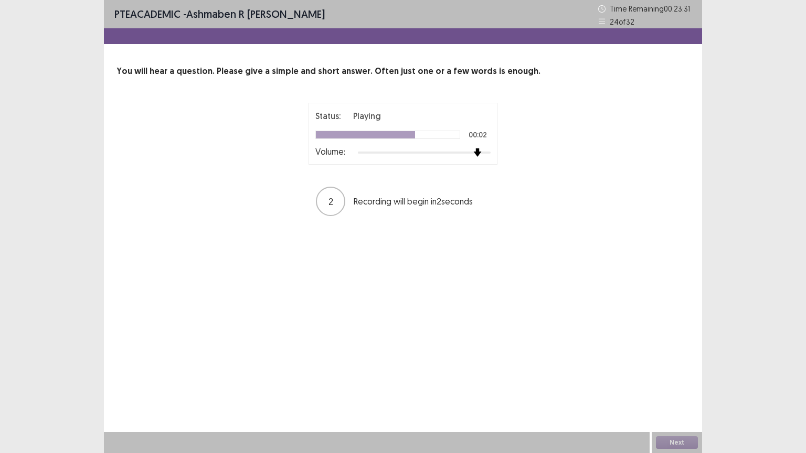
click at [483, 152] on div at bounding box center [424, 153] width 133 height 2
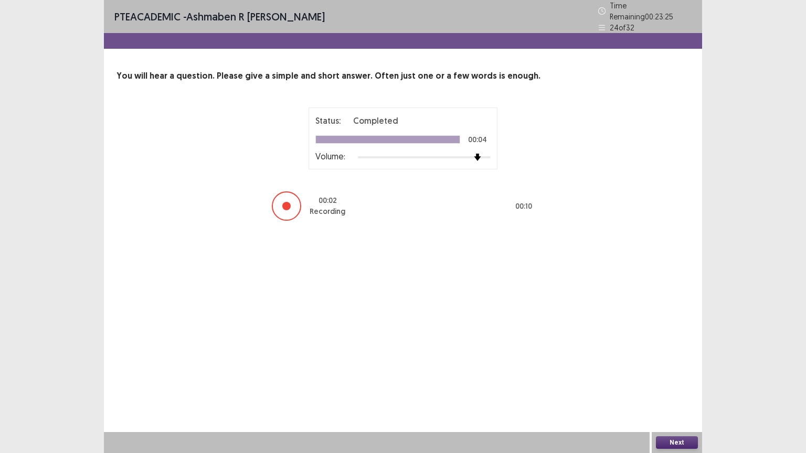
click at [674, 391] on button "Next" at bounding box center [677, 443] width 42 height 13
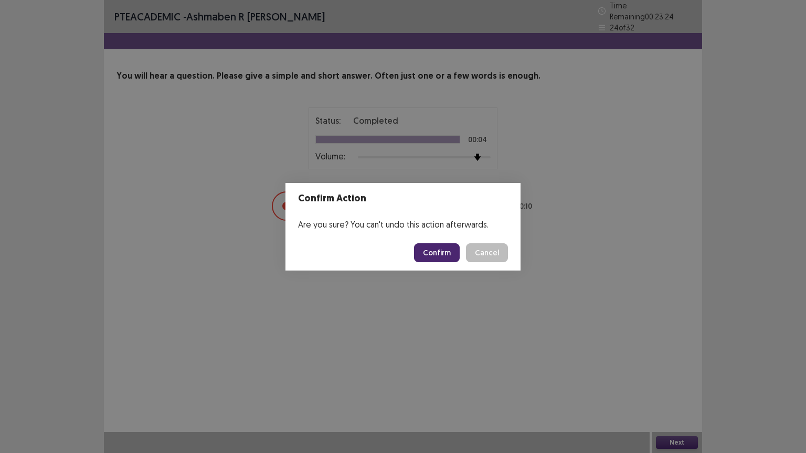
click at [426, 252] on button "Confirm" at bounding box center [437, 252] width 46 height 19
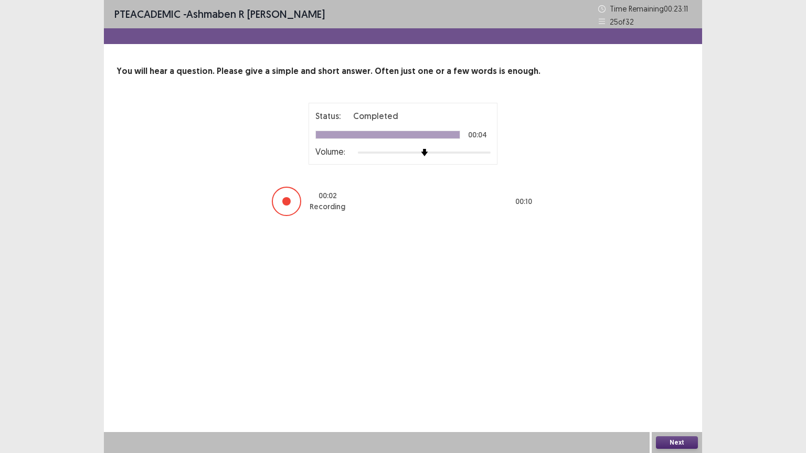
click at [675, 391] on button "Next" at bounding box center [677, 443] width 42 height 13
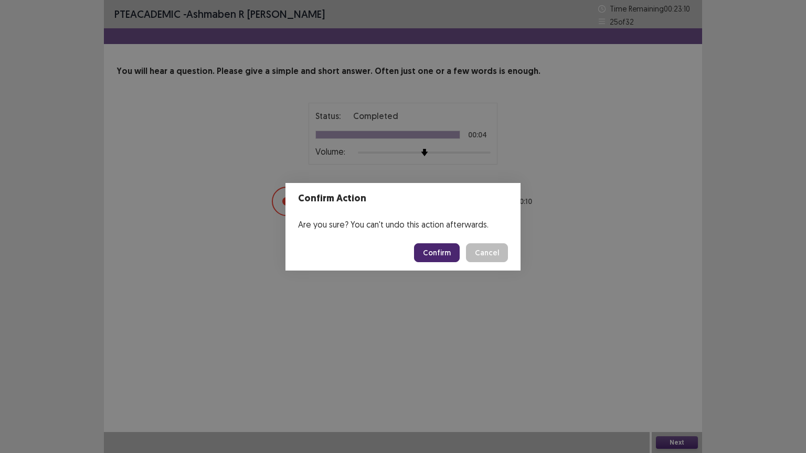
click at [444, 249] on button "Confirm" at bounding box center [437, 252] width 46 height 19
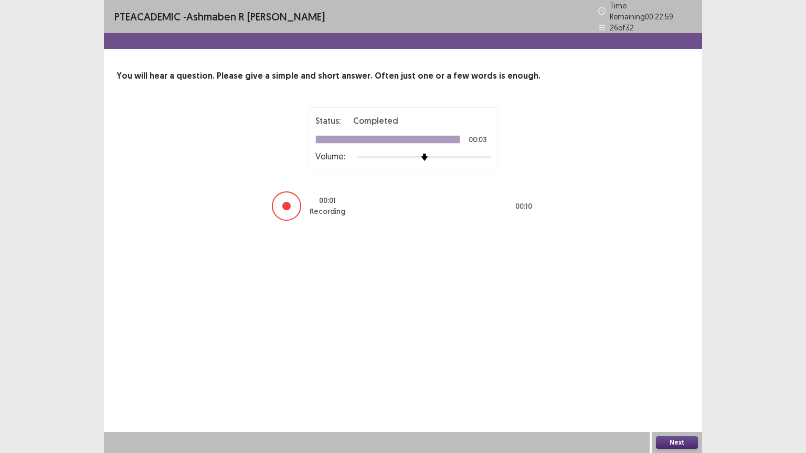
click at [673, 391] on button "Next" at bounding box center [677, 443] width 42 height 13
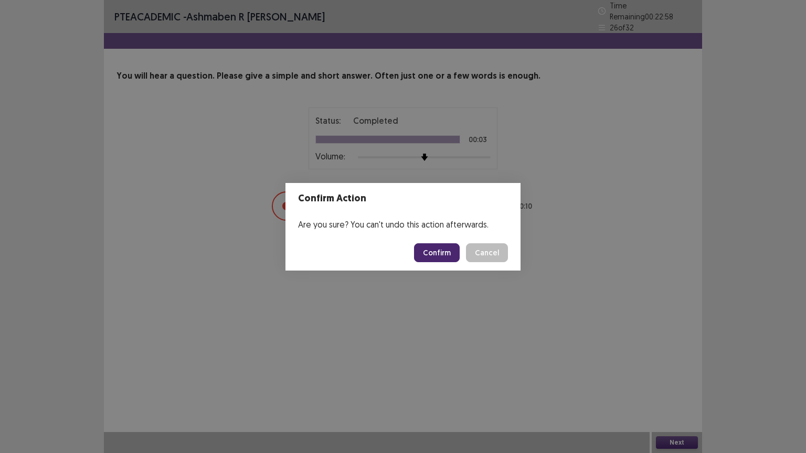
click at [446, 244] on button "Confirm" at bounding box center [437, 252] width 46 height 19
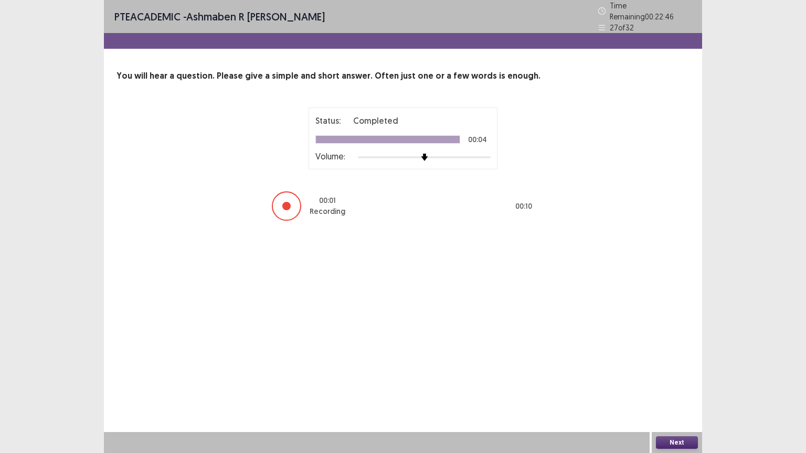
click at [669, 391] on button "Next" at bounding box center [677, 443] width 42 height 13
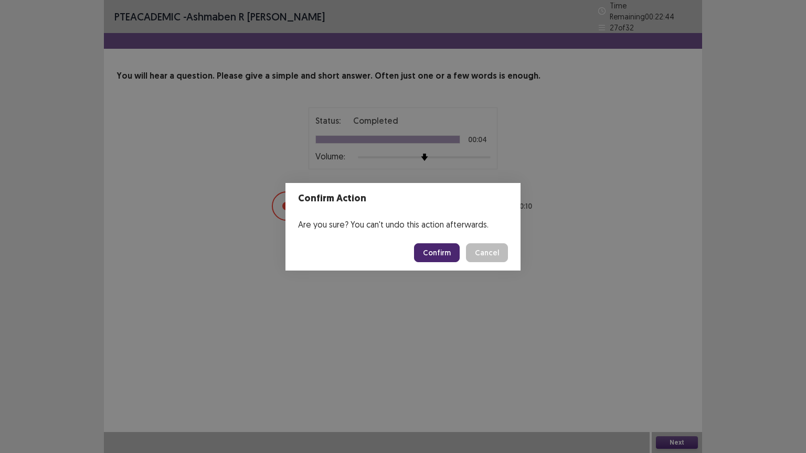
click at [430, 251] on button "Confirm" at bounding box center [437, 252] width 46 height 19
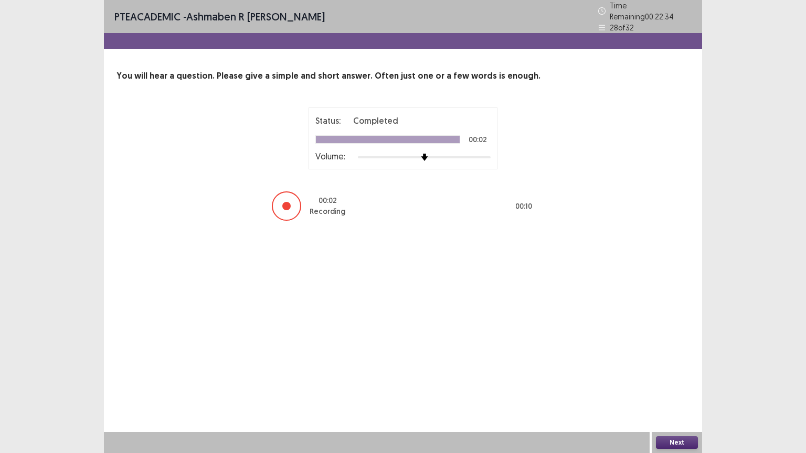
click at [671, 391] on button "Next" at bounding box center [677, 443] width 42 height 13
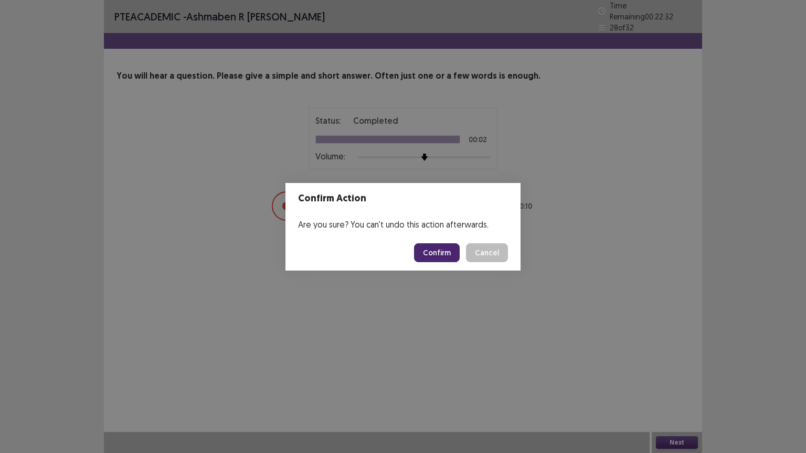
click at [427, 248] on button "Confirm" at bounding box center [437, 252] width 46 height 19
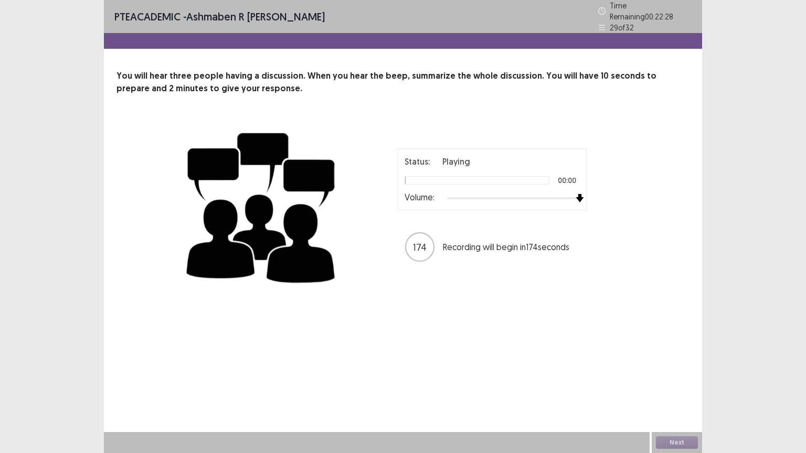
click at [576, 194] on div at bounding box center [513, 198] width 133 height 8
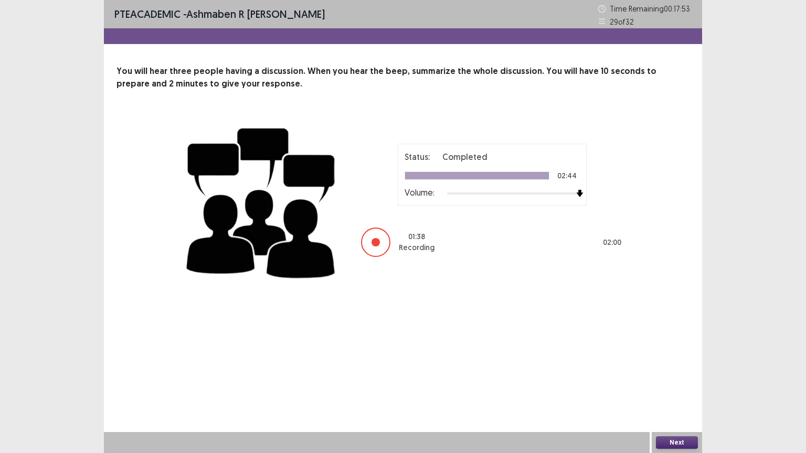
click at [667, 391] on button "Next" at bounding box center [677, 443] width 42 height 13
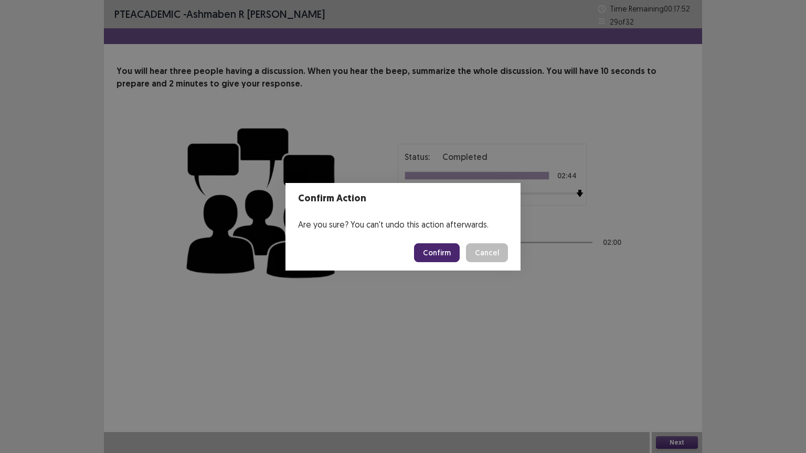
click at [432, 246] on button "Confirm" at bounding box center [437, 252] width 46 height 19
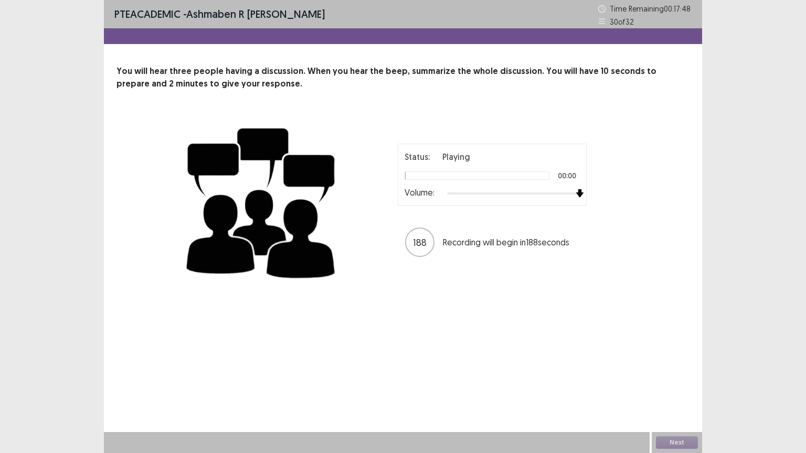
click at [576, 194] on div at bounding box center [513, 193] width 133 height 8
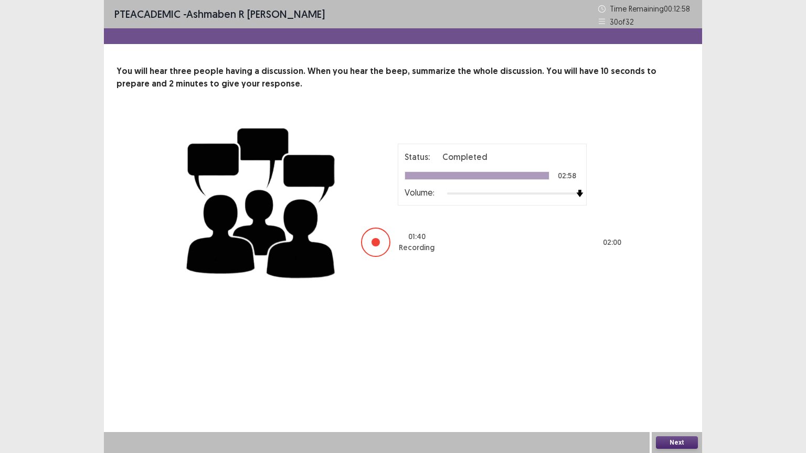
click at [676, 391] on button "Next" at bounding box center [677, 443] width 42 height 13
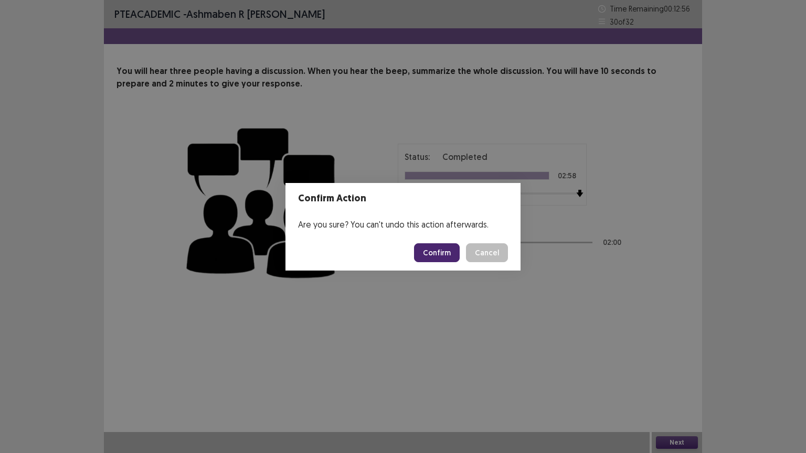
click at [438, 248] on button "Confirm" at bounding box center [437, 252] width 46 height 19
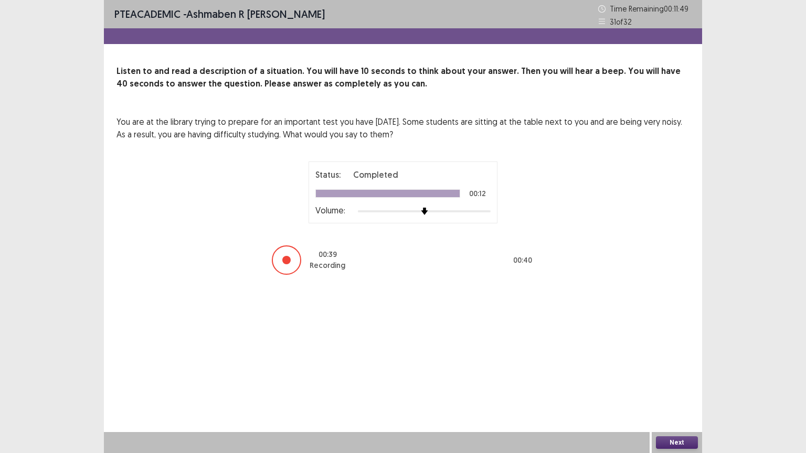
click at [673, 391] on button "Next" at bounding box center [677, 443] width 42 height 13
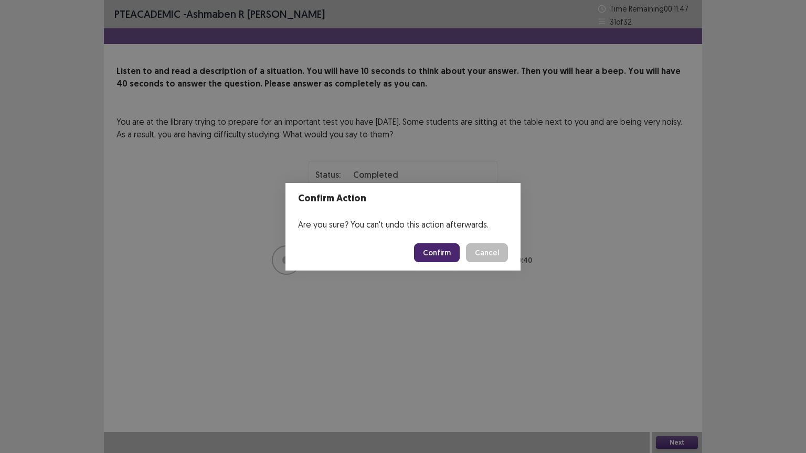
click at [421, 245] on button "Confirm" at bounding box center [437, 252] width 46 height 19
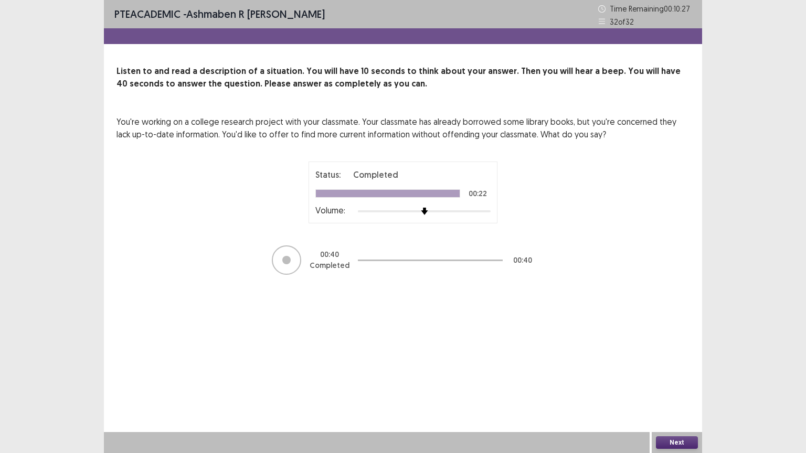
click at [676, 391] on div "Next" at bounding box center [677, 442] width 50 height 21
click at [673, 391] on button "Next" at bounding box center [677, 443] width 42 height 13
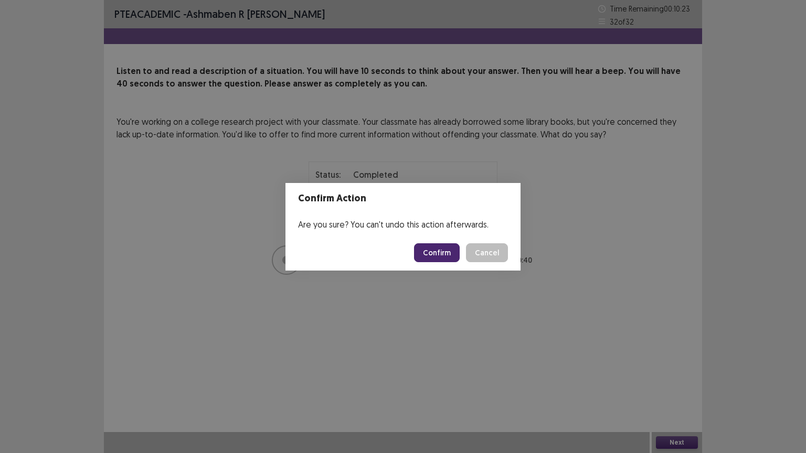
click at [434, 250] on button "Confirm" at bounding box center [437, 252] width 46 height 19
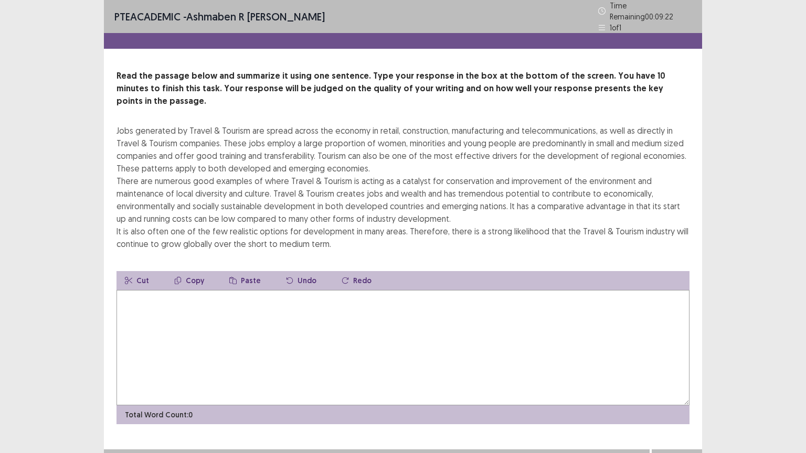
click at [255, 325] on textarea at bounding box center [402, 347] width 573 height 115
click at [121, 290] on textarea "**********" at bounding box center [402, 347] width 573 height 115
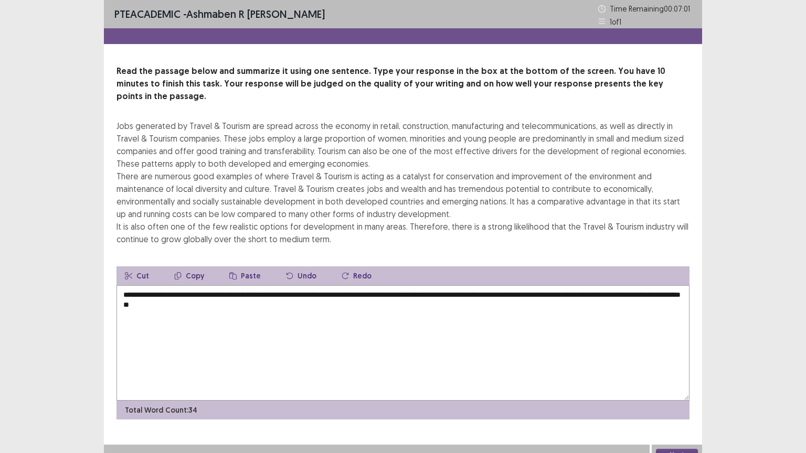
click at [179, 294] on textarea "**********" at bounding box center [402, 342] width 573 height 115
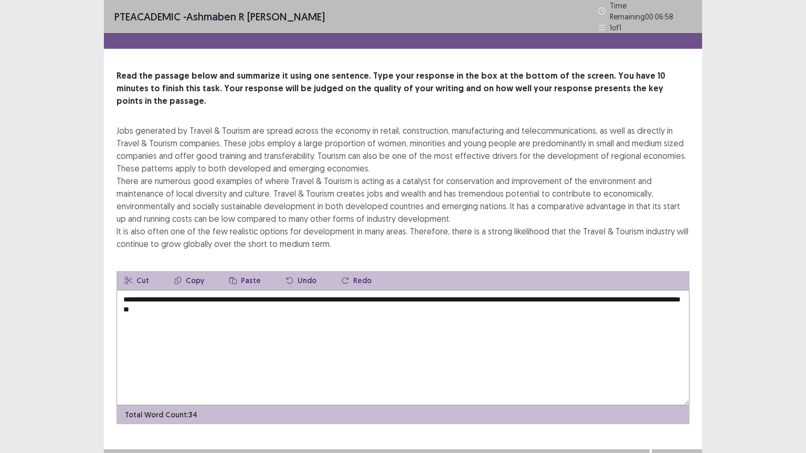
click at [286, 301] on textarea "**********" at bounding box center [402, 347] width 573 height 115
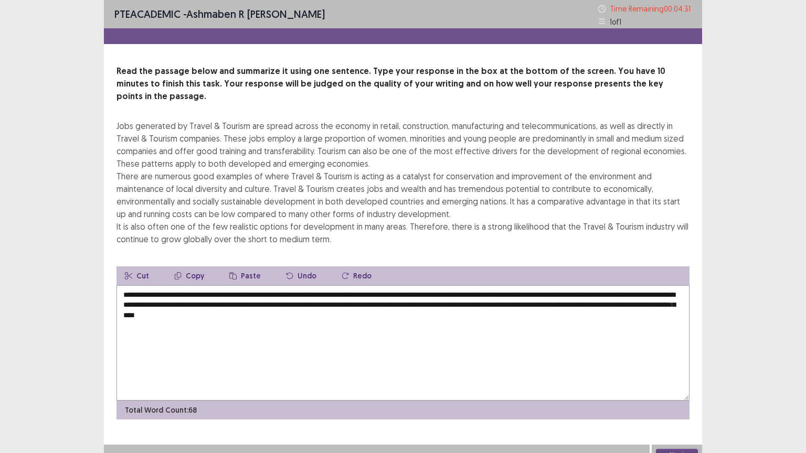
type textarea "**********"
click at [658, 391] on button "Next" at bounding box center [677, 455] width 42 height 13
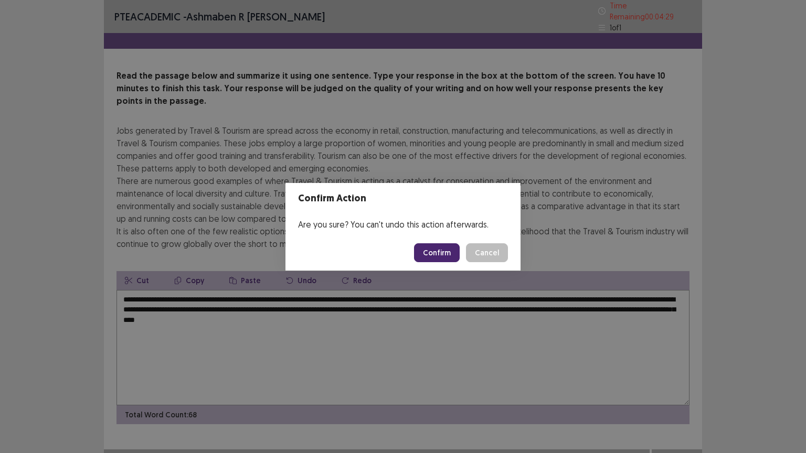
click at [432, 250] on button "Confirm" at bounding box center [437, 252] width 46 height 19
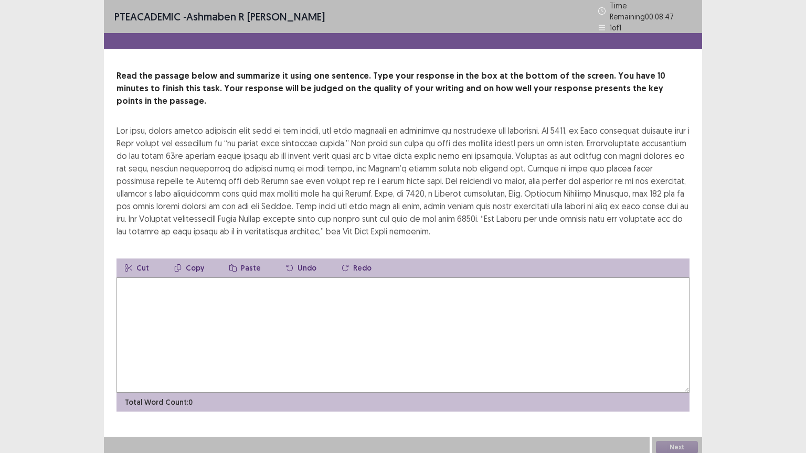
click at [263, 286] on textarea at bounding box center [402, 335] width 573 height 115
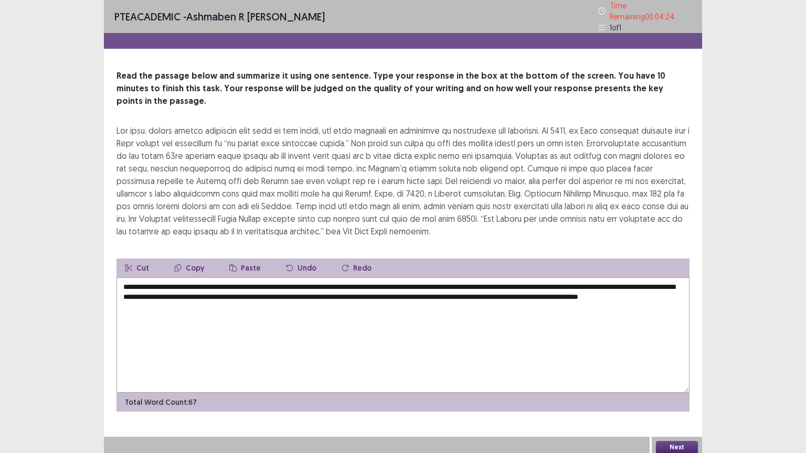
type textarea "**********"
click at [669, 391] on button "Next" at bounding box center [677, 447] width 42 height 13
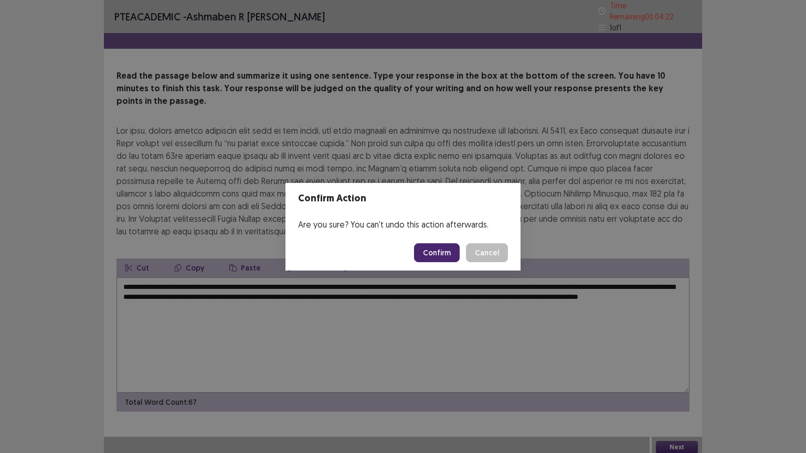
click at [431, 247] on button "Confirm" at bounding box center [437, 252] width 46 height 19
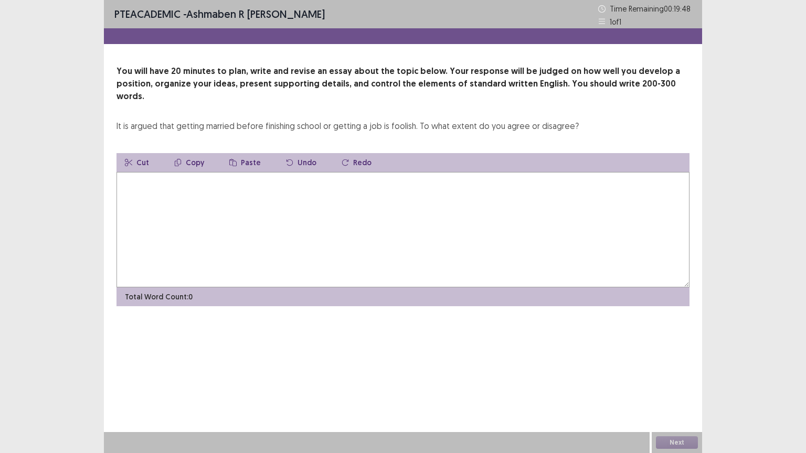
click at [405, 215] on textarea at bounding box center [402, 229] width 573 height 115
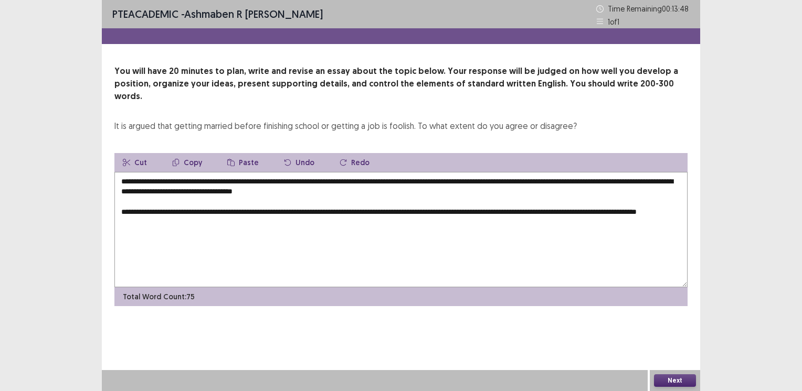
click at [153, 215] on textarea "**********" at bounding box center [400, 229] width 573 height 115
click at [204, 216] on textarea "**********" at bounding box center [400, 229] width 573 height 115
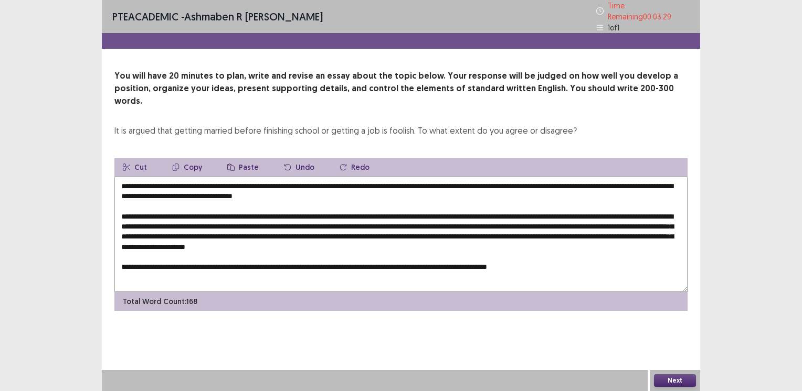
click at [577, 258] on textarea at bounding box center [400, 234] width 573 height 115
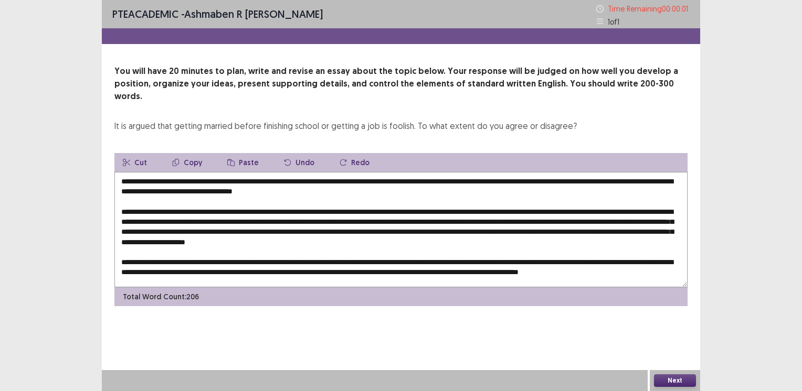
type textarea "**********"
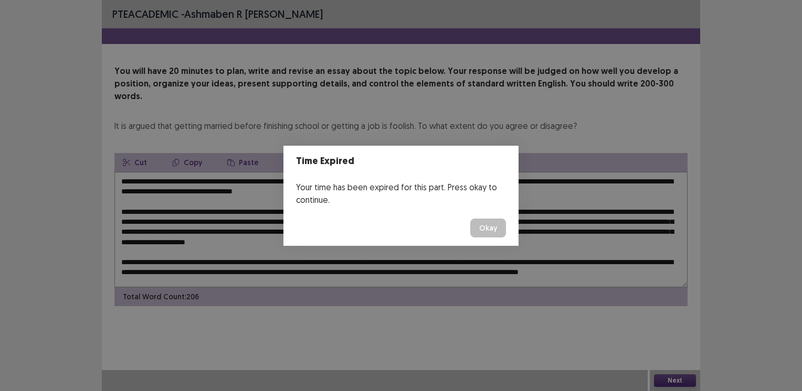
click at [499, 234] on button "Okay" at bounding box center [488, 228] width 36 height 19
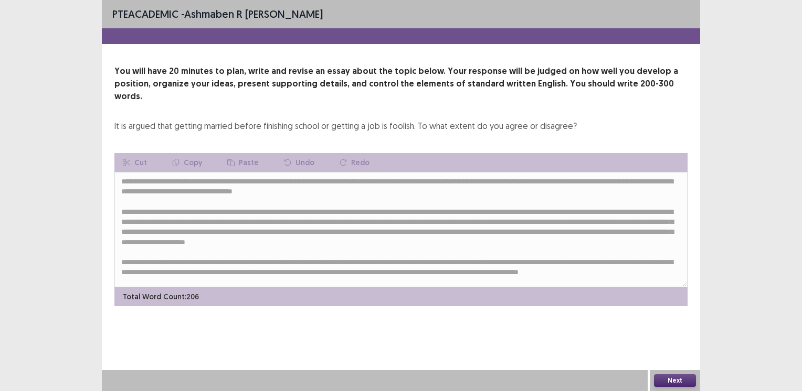
click at [669, 381] on button "Next" at bounding box center [675, 381] width 42 height 13
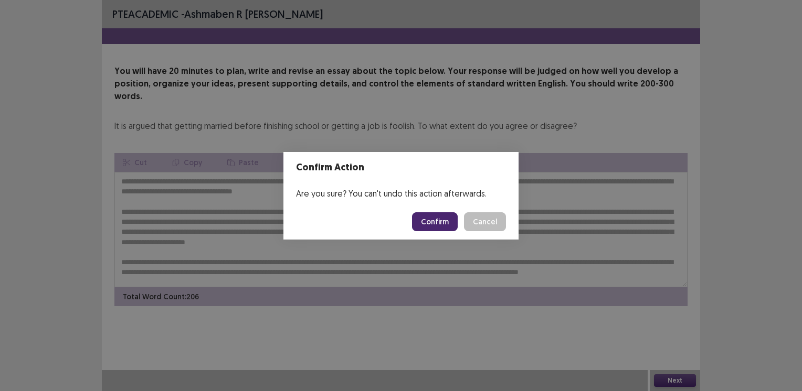
click at [439, 219] on button "Confirm" at bounding box center [435, 221] width 46 height 19
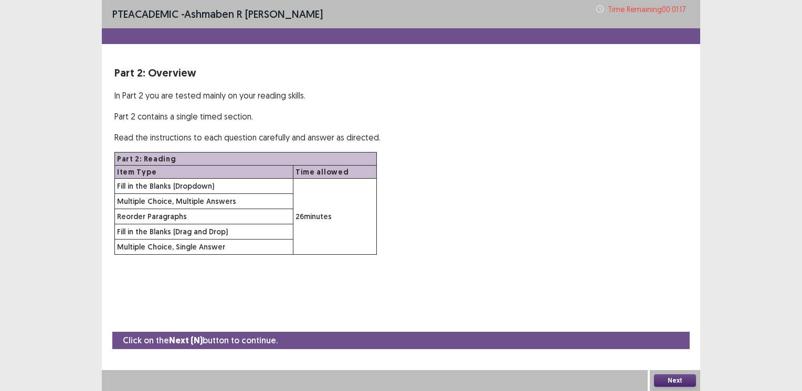
click at [672, 378] on button "Next" at bounding box center [675, 381] width 42 height 13
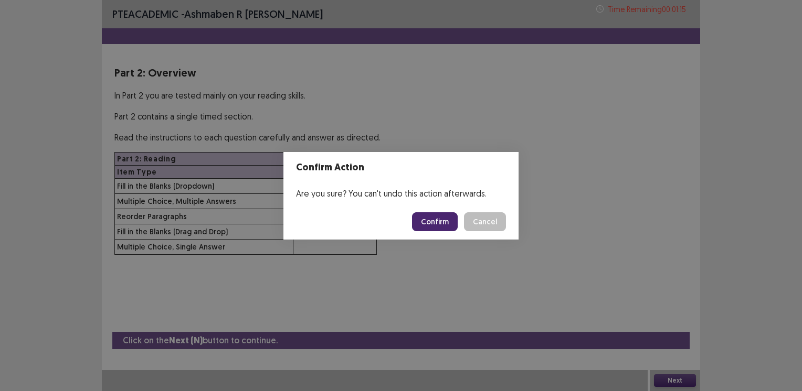
click at [447, 219] on button "Confirm" at bounding box center [435, 221] width 46 height 19
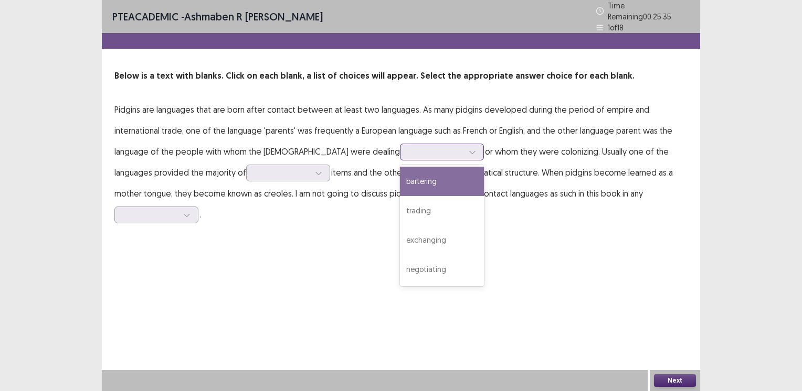
click at [409, 147] on div at bounding box center [436, 152] width 55 height 10
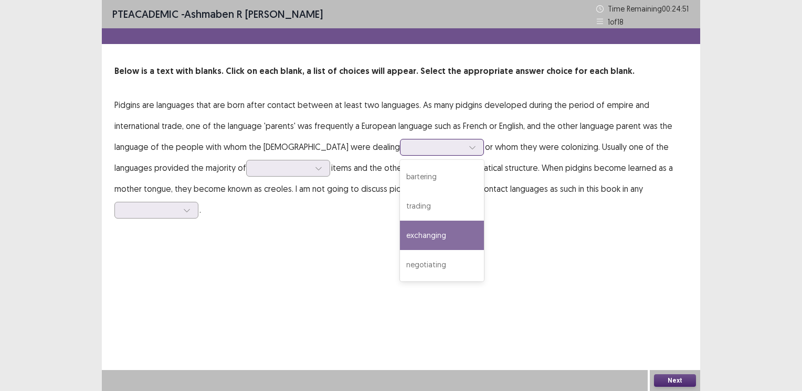
click at [400, 242] on div "exchanging" at bounding box center [442, 235] width 84 height 29
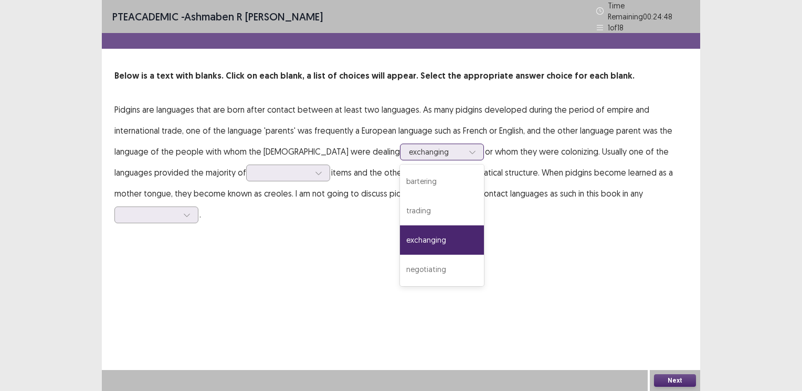
click at [409, 148] on div at bounding box center [436, 152] width 55 height 10
click at [400, 201] on div "trading" at bounding box center [442, 210] width 84 height 29
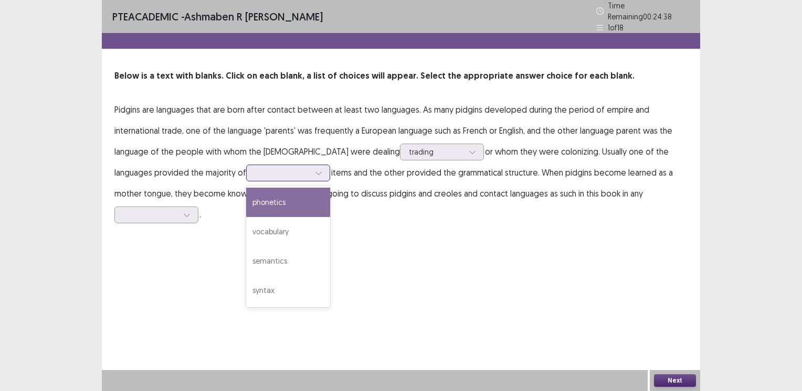
click at [259, 171] on div at bounding box center [282, 173] width 55 height 10
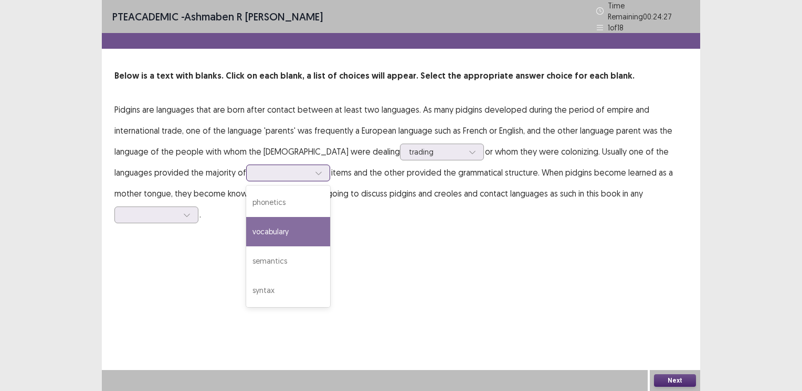
click at [249, 230] on div "vocabulary" at bounding box center [288, 231] width 84 height 29
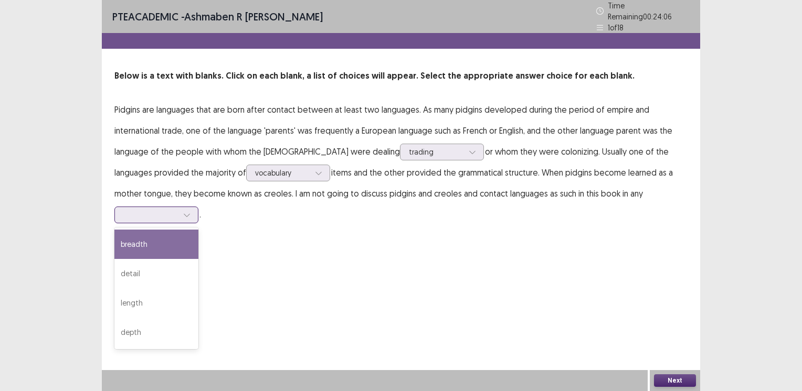
click at [165, 210] on div at bounding box center [150, 215] width 55 height 10
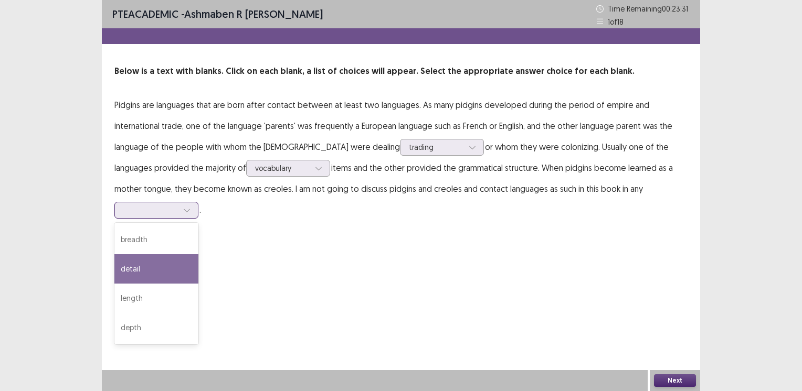
click at [146, 273] on div "detail" at bounding box center [156, 268] width 84 height 29
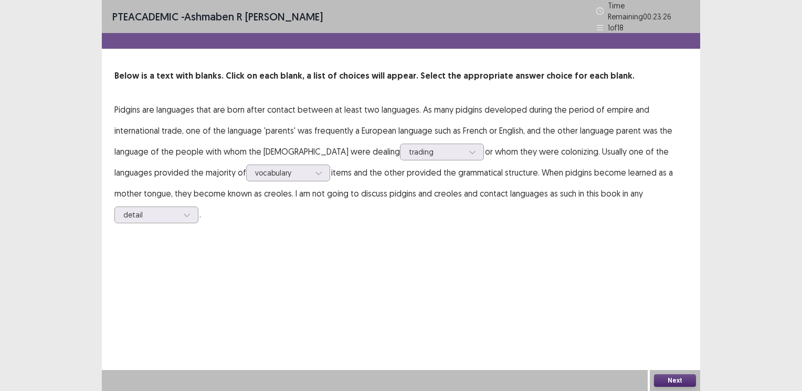
click at [673, 376] on button "Next" at bounding box center [675, 381] width 42 height 13
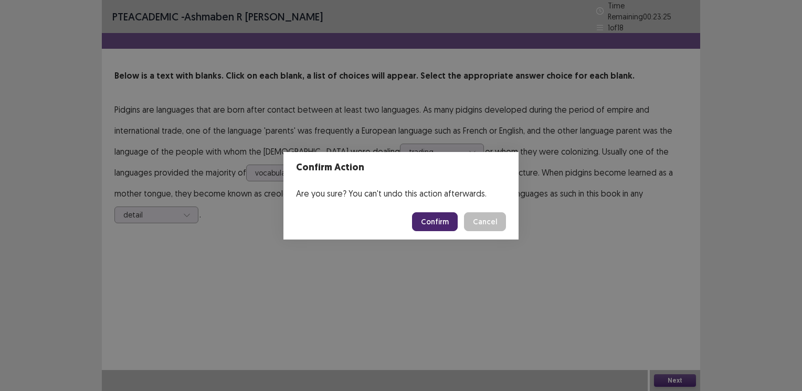
click at [447, 218] on button "Confirm" at bounding box center [435, 221] width 46 height 19
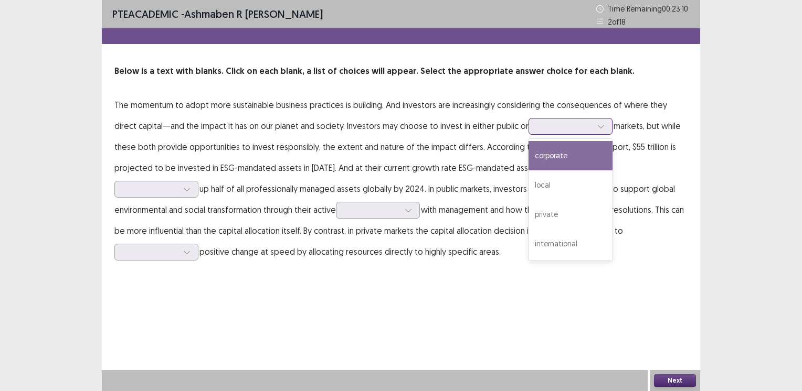
click at [539, 125] on div at bounding box center [564, 126] width 55 height 10
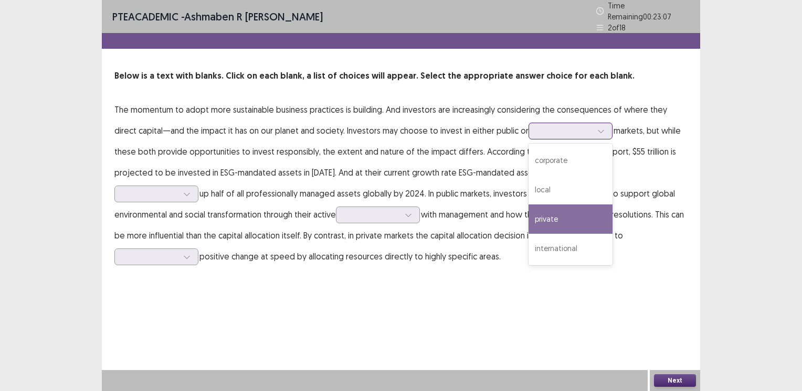
click at [528, 213] on div "private" at bounding box center [570, 219] width 84 height 29
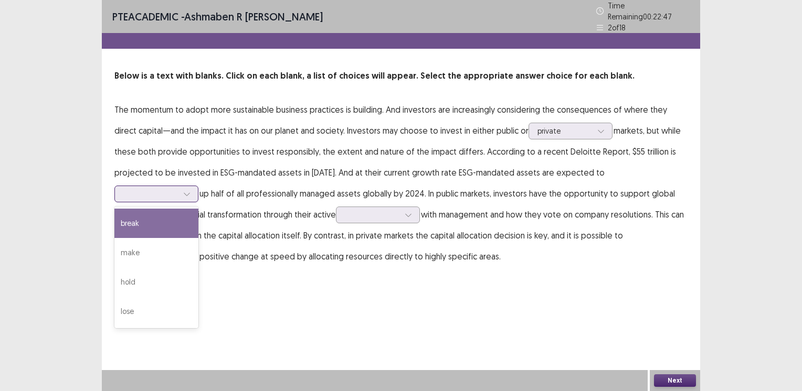
click at [178, 189] on div at bounding box center [150, 194] width 55 height 10
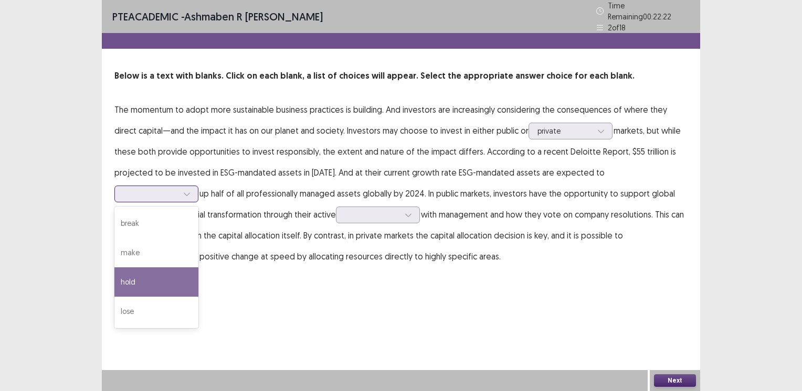
click at [198, 268] on div "hold" at bounding box center [156, 282] width 84 height 29
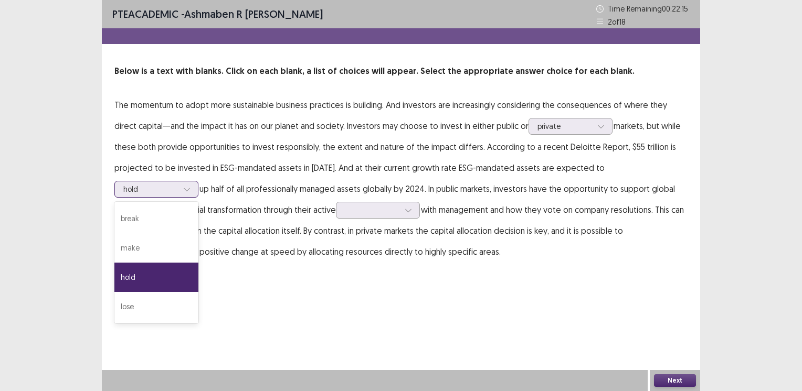
click at [178, 184] on div at bounding box center [150, 189] width 55 height 10
click at [198, 233] on div "make" at bounding box center [156, 247] width 84 height 29
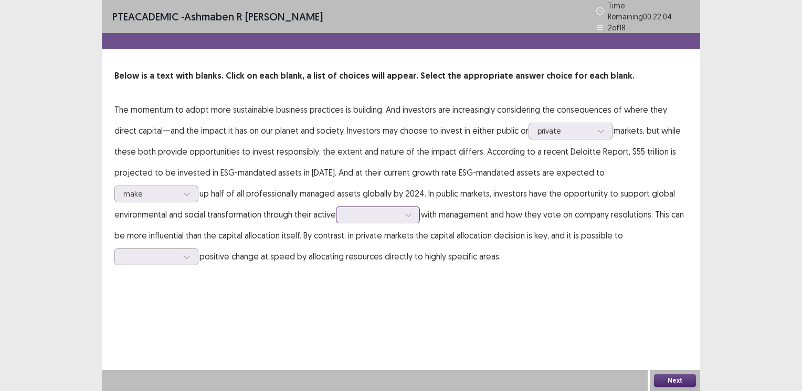
click at [345, 210] on div at bounding box center [372, 215] width 55 height 10
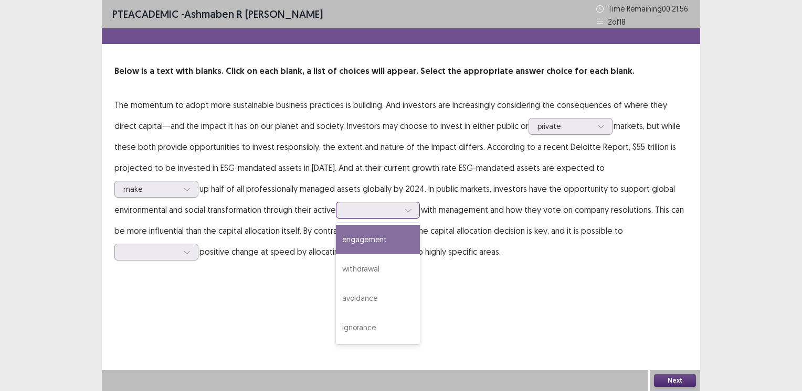
click at [336, 232] on div "engagement" at bounding box center [378, 239] width 84 height 29
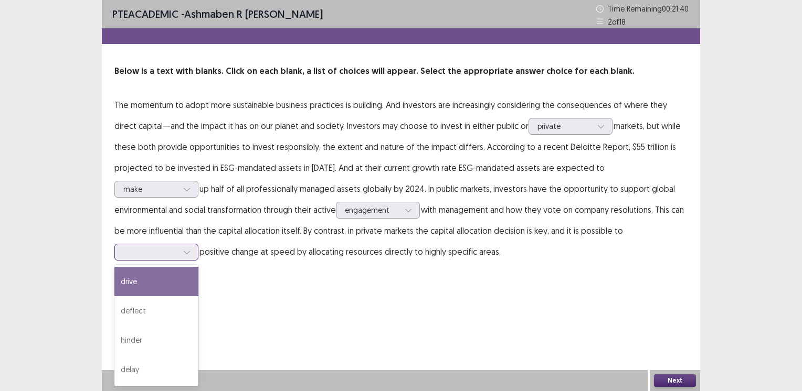
click at [178, 247] on div at bounding box center [150, 252] width 55 height 10
click at [198, 268] on div "drive" at bounding box center [156, 281] width 84 height 29
click at [178, 247] on div at bounding box center [150, 252] width 55 height 10
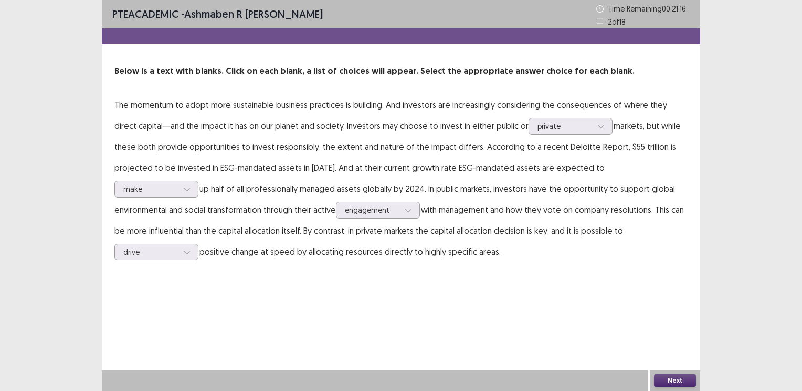
click at [669, 379] on button "Next" at bounding box center [675, 381] width 42 height 13
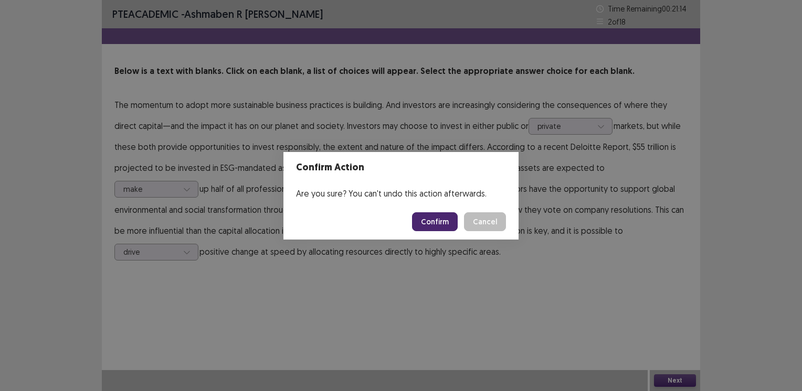
click at [426, 215] on button "Confirm" at bounding box center [435, 221] width 46 height 19
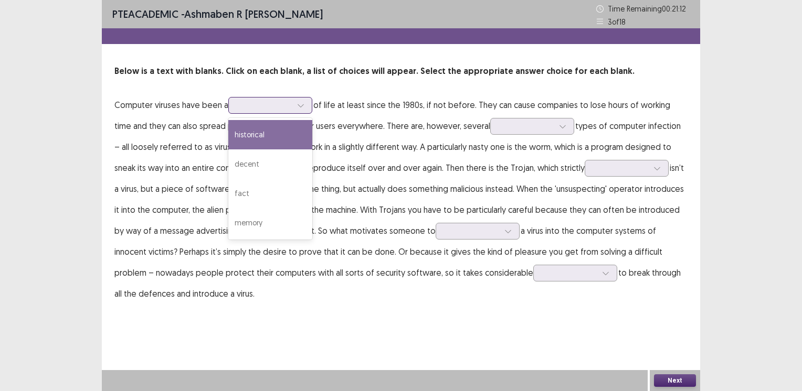
click at [273, 108] on div at bounding box center [264, 105] width 55 height 10
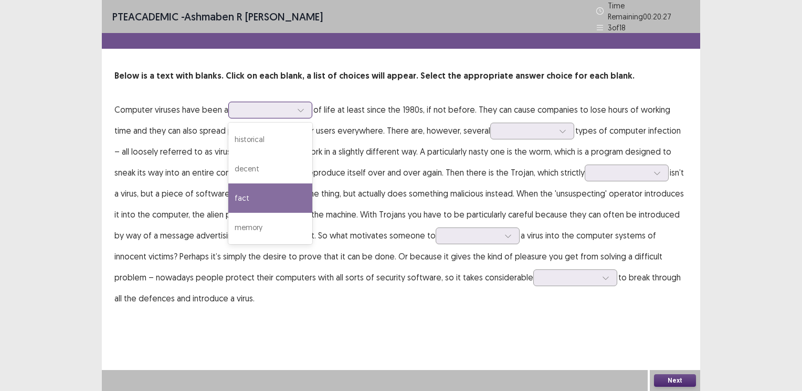
click at [290, 190] on div "fact" at bounding box center [270, 198] width 84 height 29
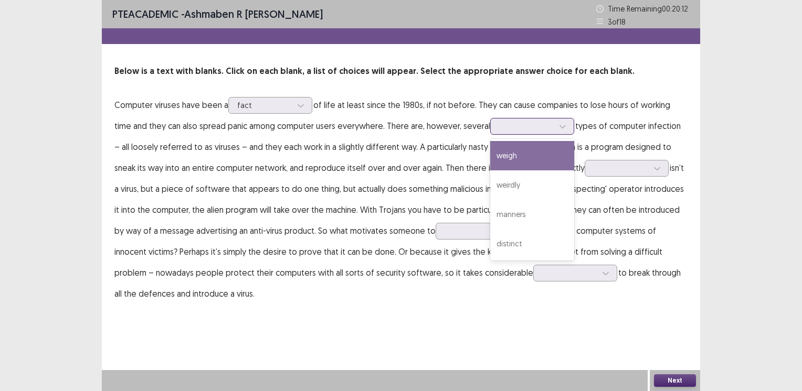
click at [507, 121] on div at bounding box center [526, 126] width 55 height 10
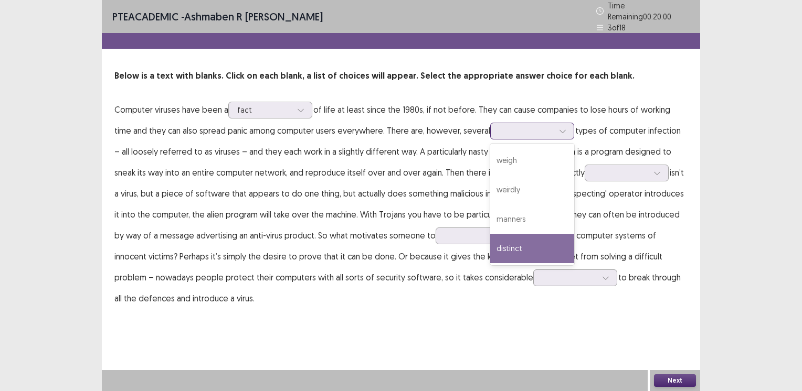
click at [493, 245] on div "distinct" at bounding box center [532, 248] width 84 height 29
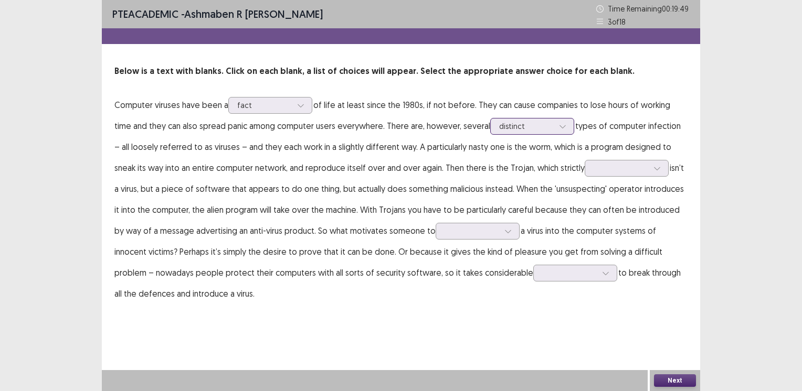
click at [516, 125] on div at bounding box center [526, 126] width 55 height 10
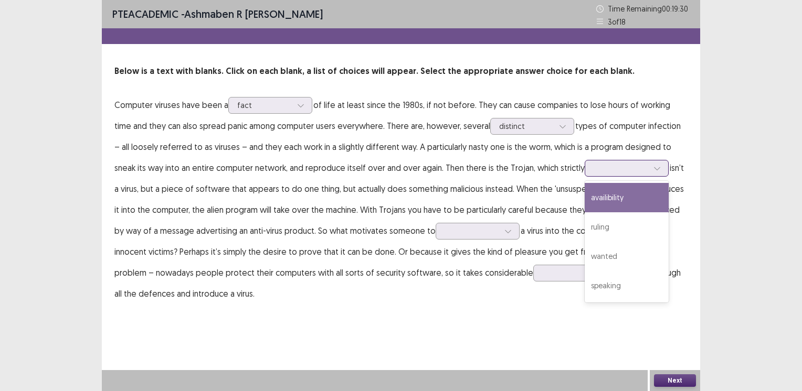
click at [593, 169] on div at bounding box center [620, 168] width 55 height 10
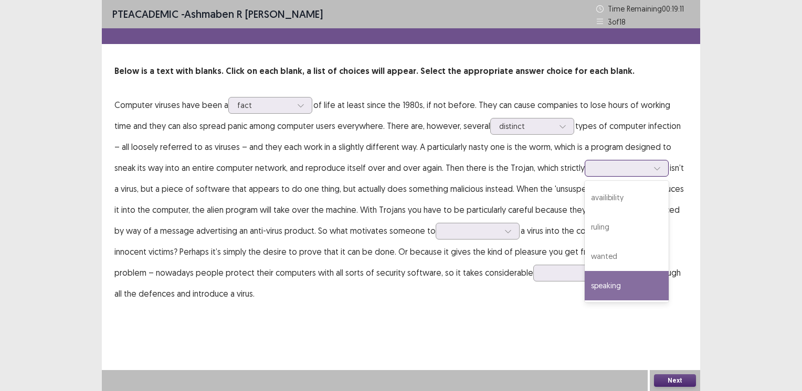
click at [584, 281] on div "speaking" at bounding box center [626, 285] width 84 height 29
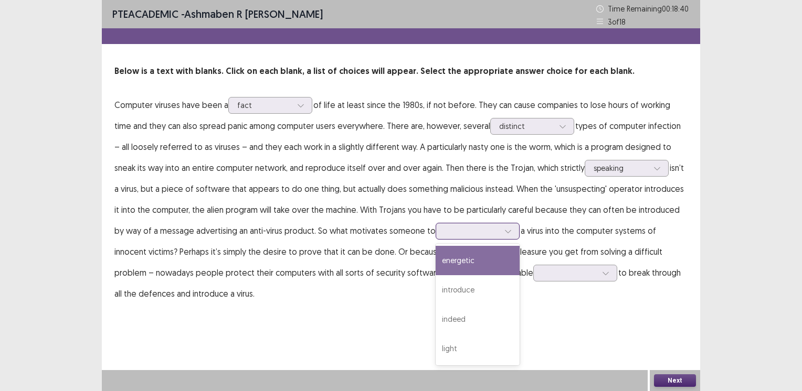
click at [444, 233] on div at bounding box center [471, 231] width 55 height 10
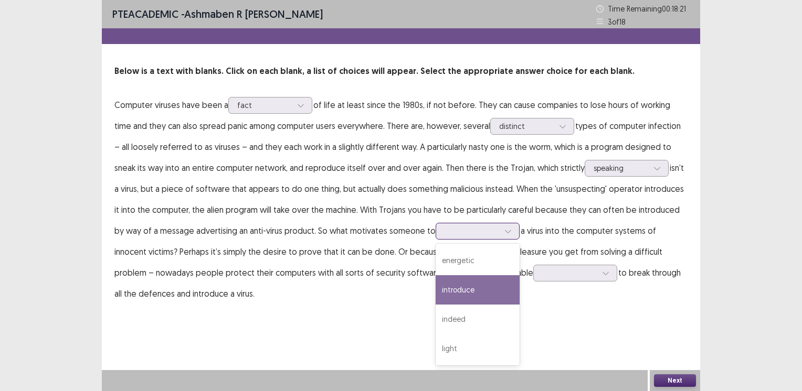
click at [435, 291] on div "introduce" at bounding box center [477, 289] width 84 height 29
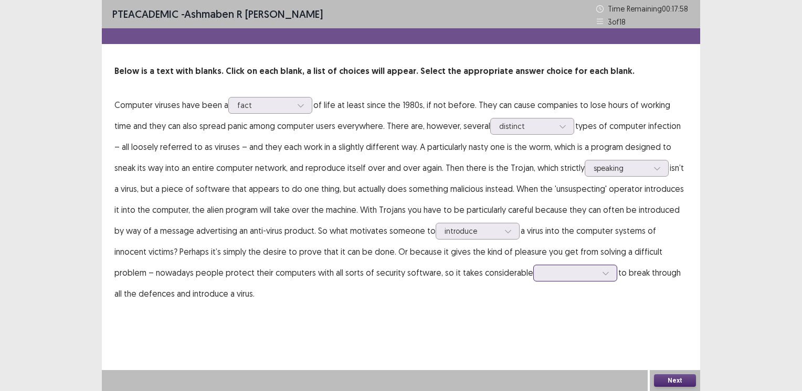
click at [542, 272] on div at bounding box center [569, 273] width 55 height 10
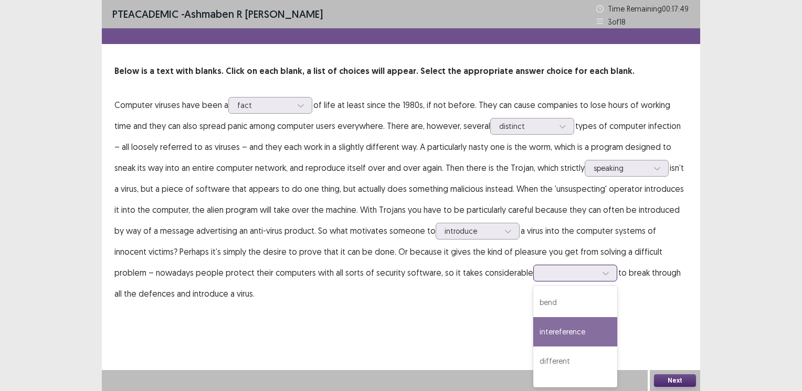
click at [533, 327] on div "intereference" at bounding box center [575, 331] width 84 height 29
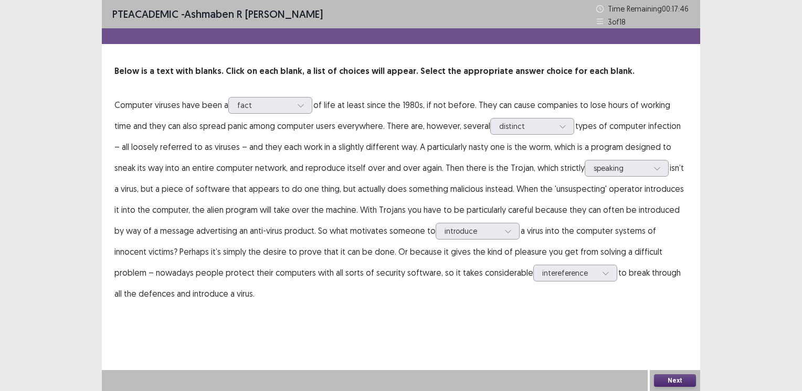
click at [667, 385] on button "Next" at bounding box center [675, 381] width 42 height 13
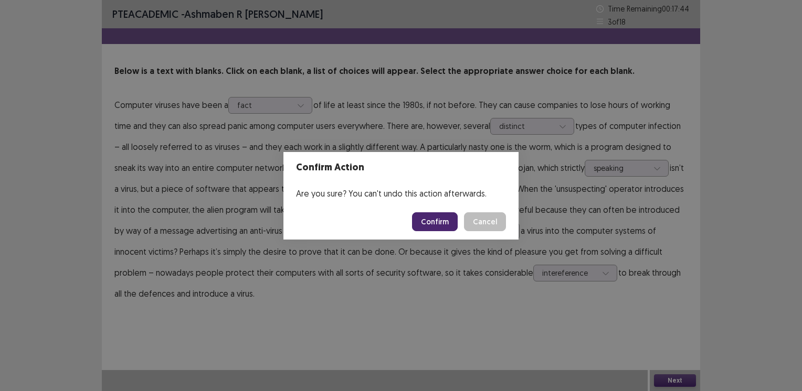
click at [431, 219] on button "Confirm" at bounding box center [435, 221] width 46 height 19
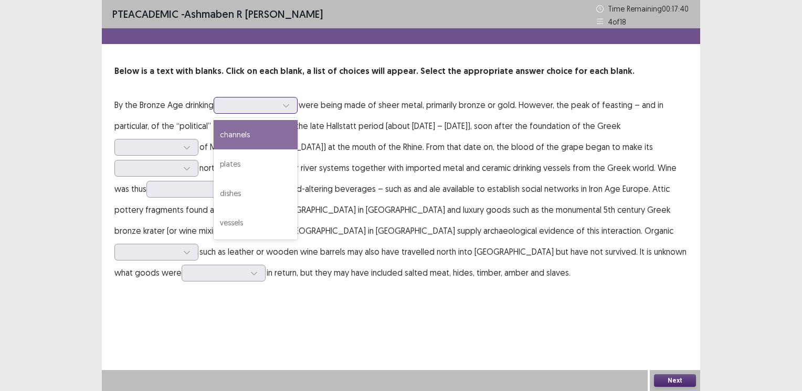
click at [249, 109] on div at bounding box center [249, 105] width 55 height 10
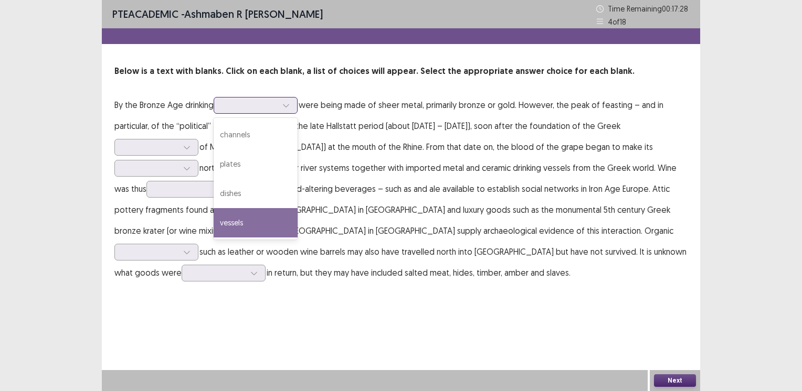
click at [251, 223] on div "vessels" at bounding box center [256, 222] width 84 height 29
click at [264, 104] on div at bounding box center [249, 105] width 55 height 10
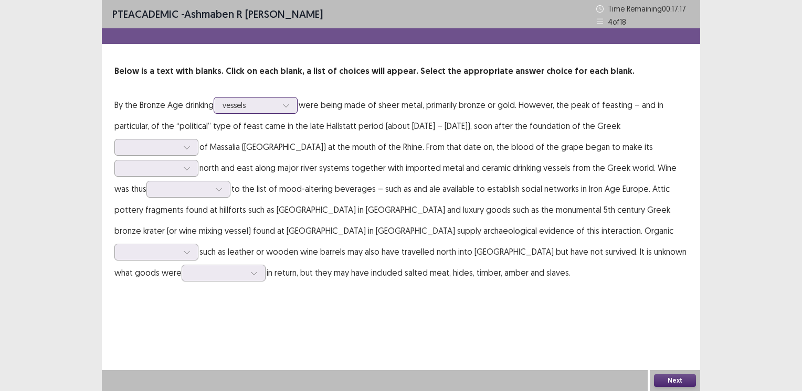
click at [264, 104] on div at bounding box center [249, 105] width 55 height 10
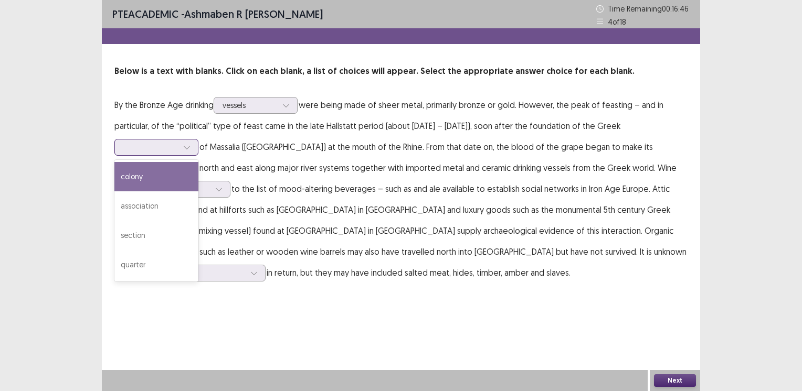
click at [163, 145] on div at bounding box center [150, 147] width 55 height 10
click at [165, 174] on div "colony" at bounding box center [156, 176] width 84 height 29
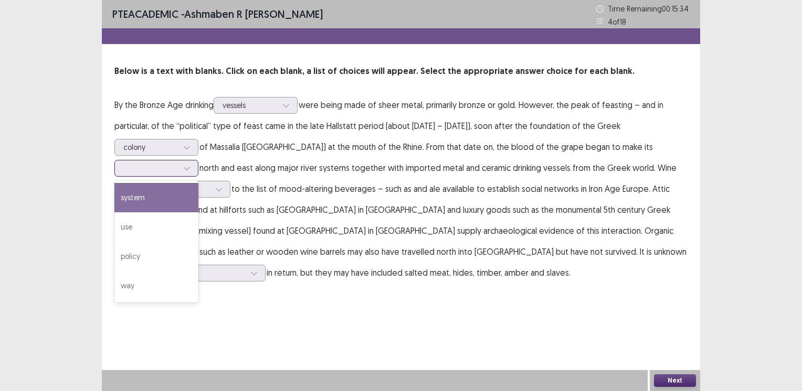
click at [160, 165] on div at bounding box center [150, 168] width 55 height 10
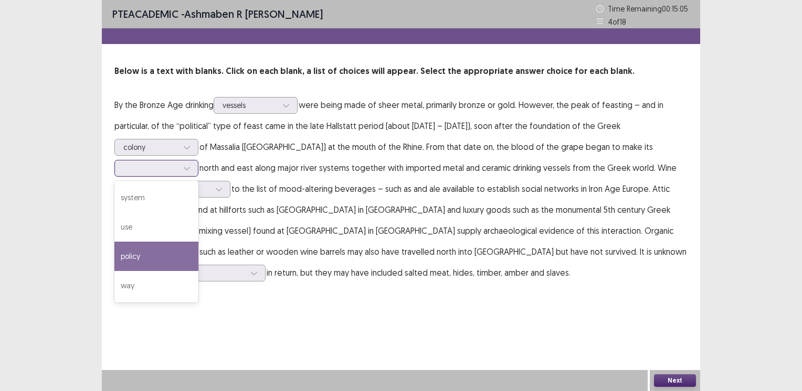
click at [153, 260] on div "policy" at bounding box center [156, 256] width 84 height 29
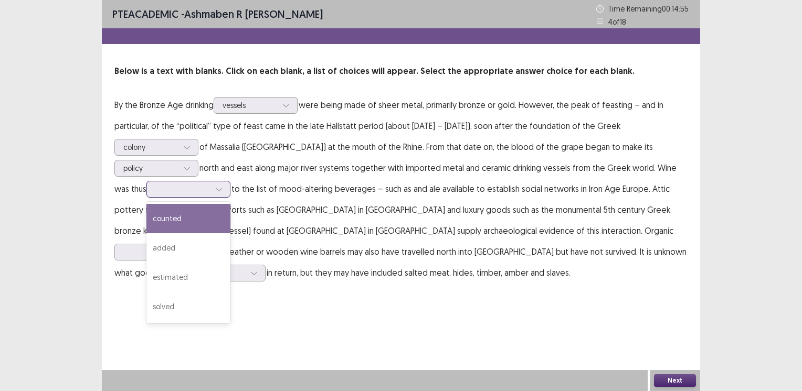
click at [179, 188] on div at bounding box center [182, 189] width 55 height 10
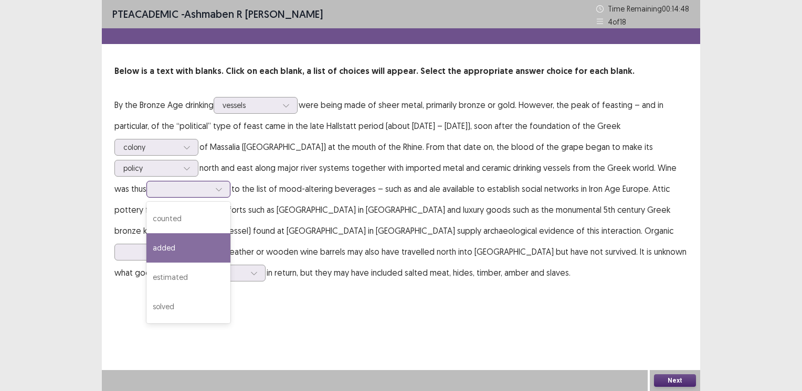
click at [164, 257] on div "added" at bounding box center [188, 247] width 84 height 29
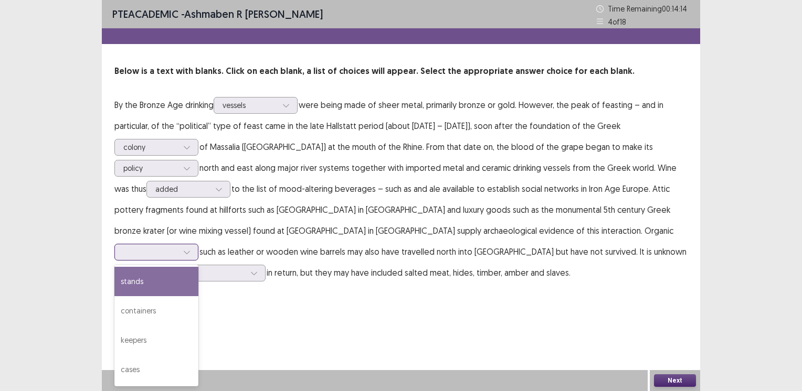
click at [178, 247] on div at bounding box center [150, 252] width 55 height 10
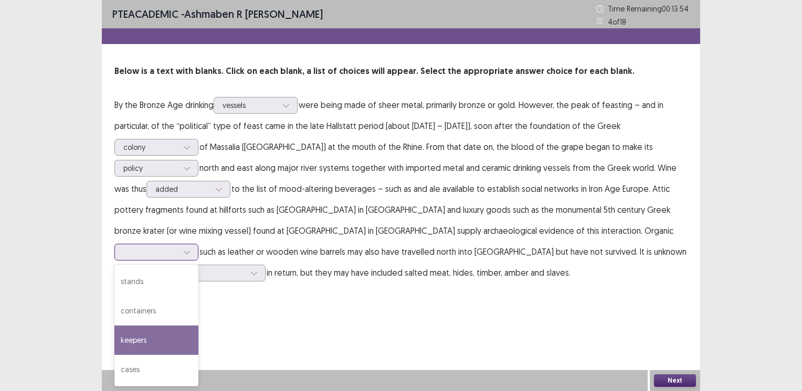
click at [198, 326] on div "keepers" at bounding box center [156, 340] width 84 height 29
click at [178, 247] on div at bounding box center [150, 252] width 55 height 10
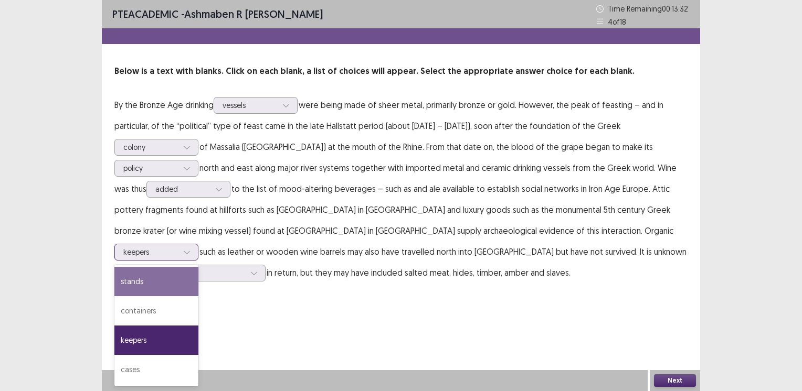
click at [198, 267] on div "stands" at bounding box center [156, 281] width 84 height 29
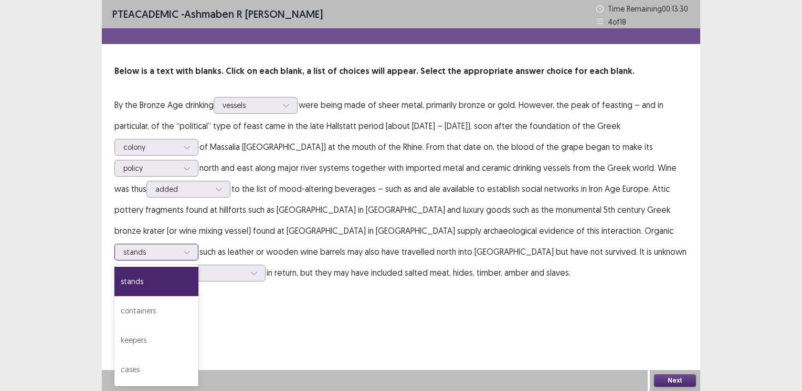
click at [178, 247] on div at bounding box center [150, 252] width 55 height 10
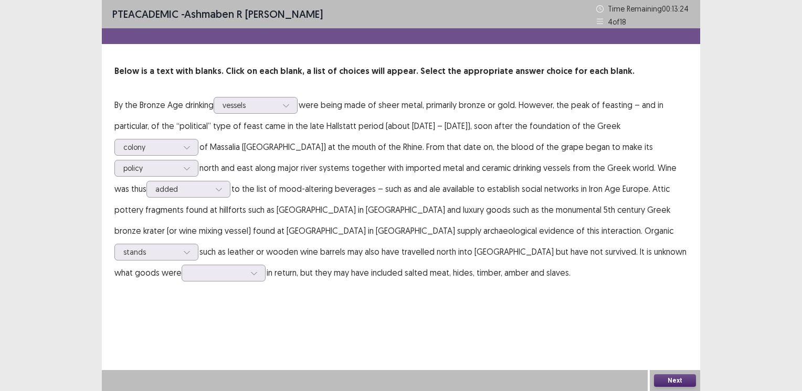
click at [607, 262] on p "By the Bronze Age drinking vessels were being made of sheer metal, primarily br…" at bounding box center [400, 188] width 573 height 189
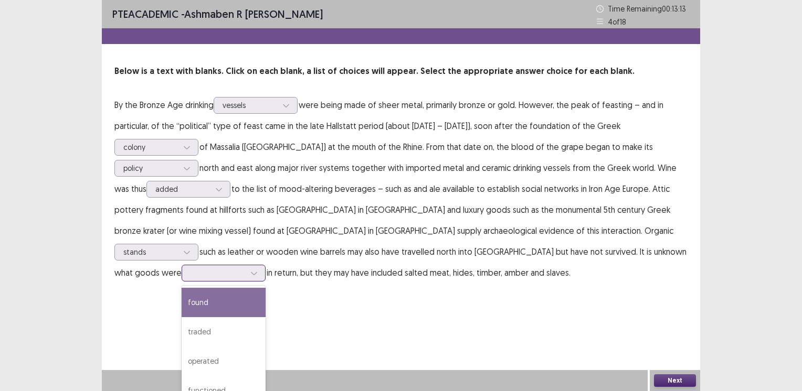
click at [245, 268] on div at bounding box center [217, 273] width 55 height 10
click at [265, 288] on div "found" at bounding box center [224, 302] width 84 height 29
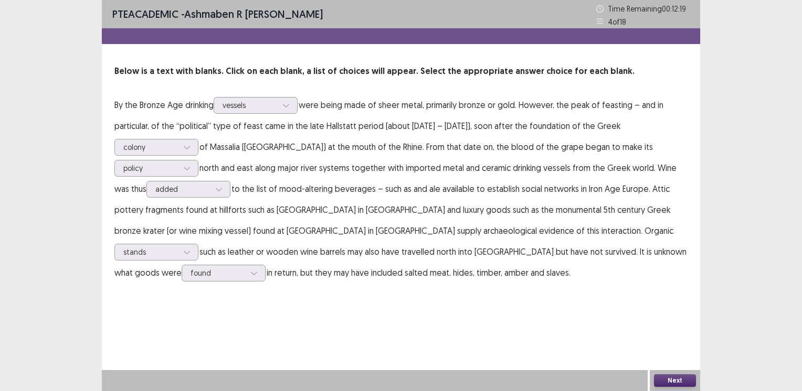
click at [665, 379] on button "Next" at bounding box center [675, 381] width 42 height 13
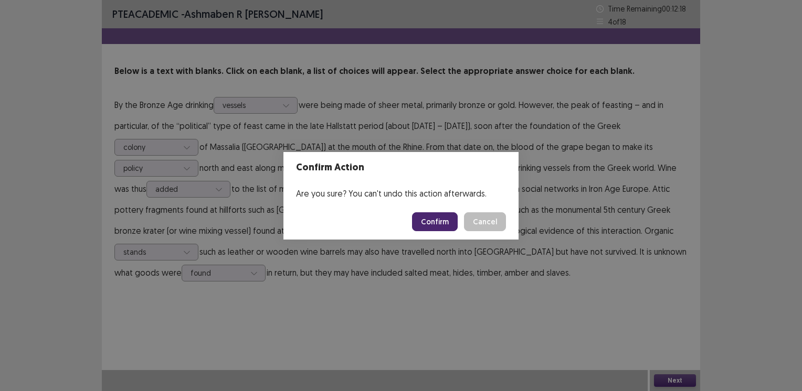
click at [429, 222] on button "Confirm" at bounding box center [435, 221] width 46 height 19
